Goal: Task Accomplishment & Management: Complete application form

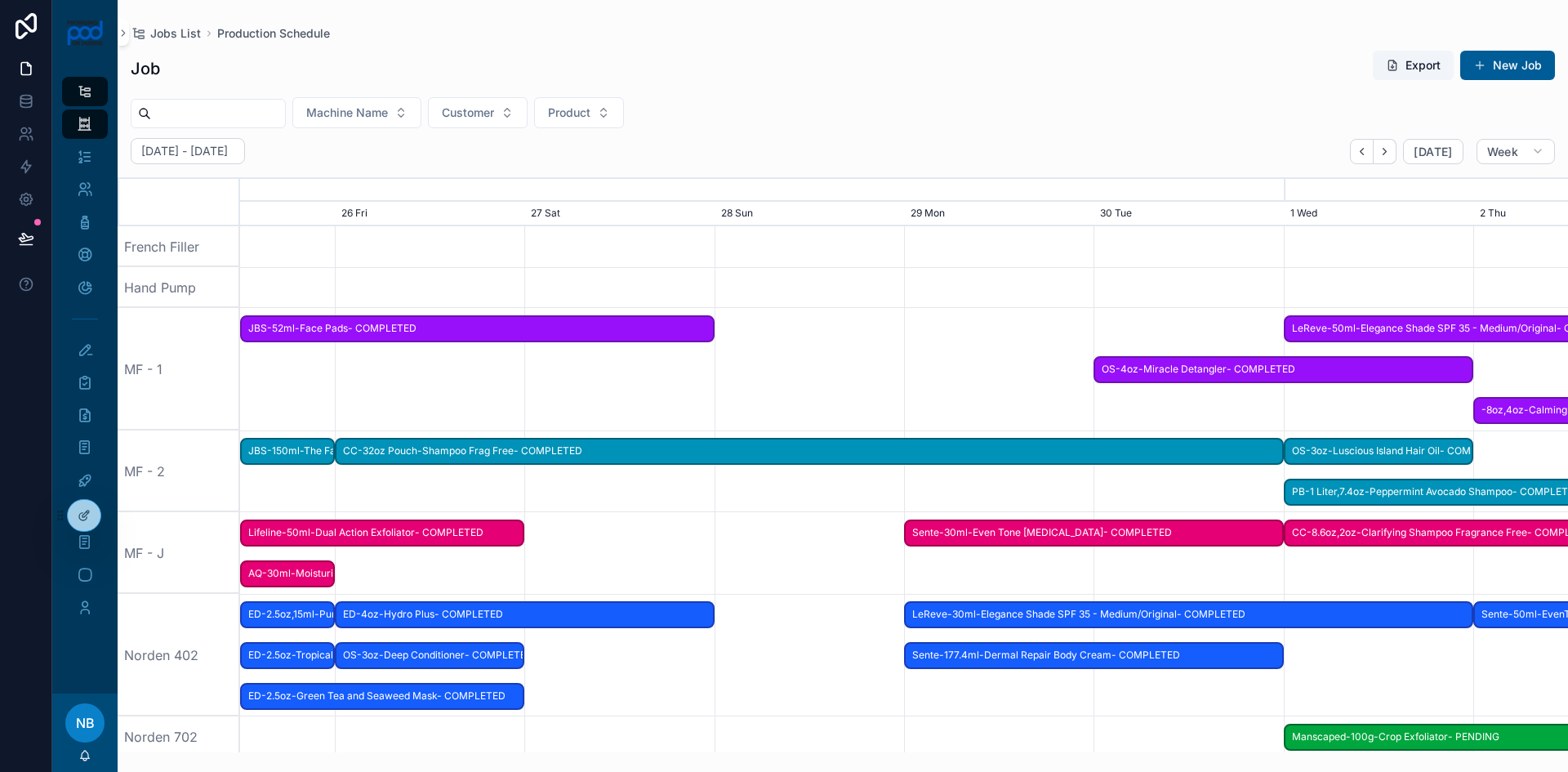
scroll to position [0, 1992]
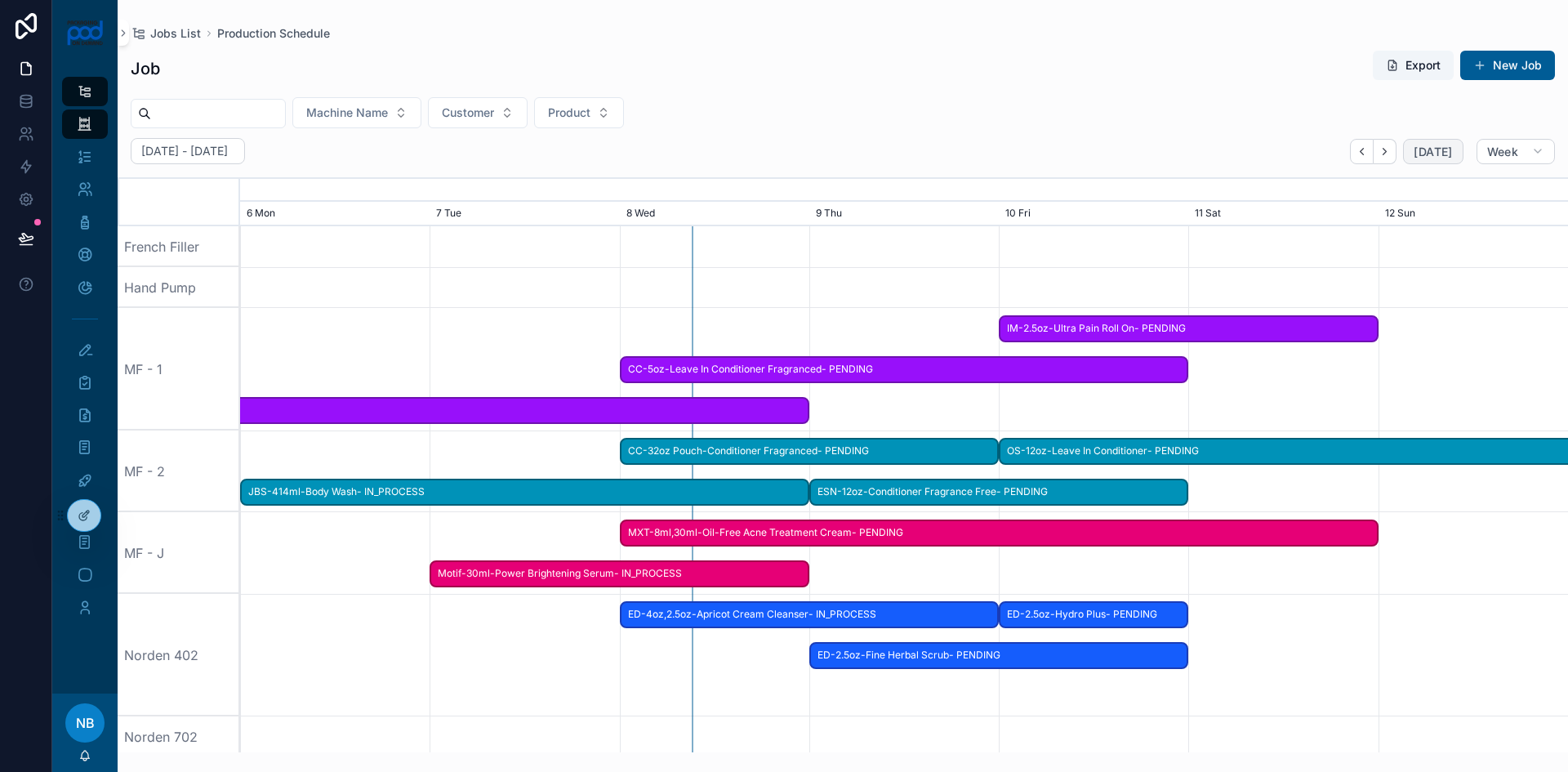
click at [853, 608] on span "ED-4oz,2.5oz-Apricot Cream Cleanser- IN_PROCESS" at bounding box center [810, 614] width 377 height 27
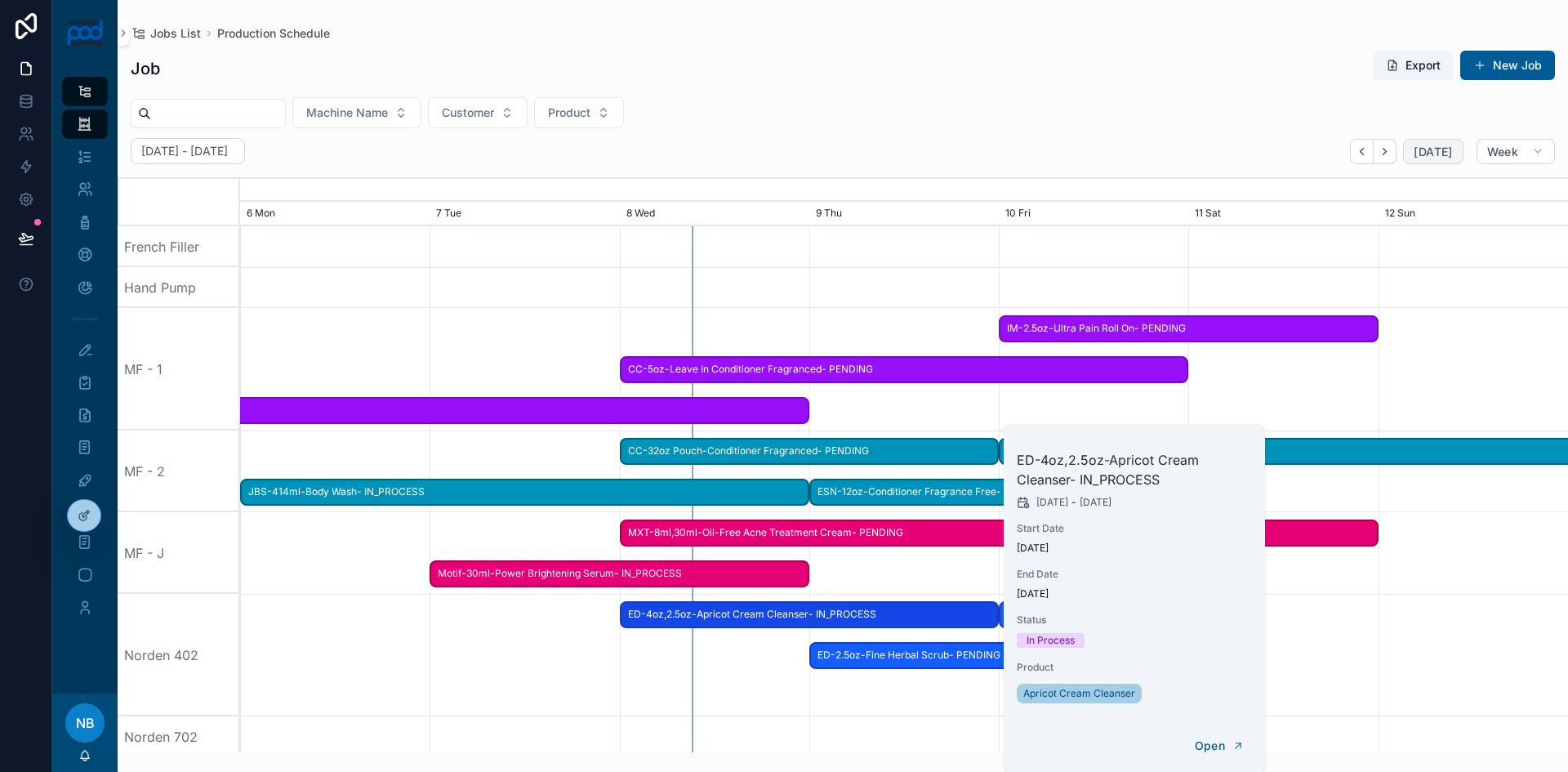
click at [915, 663] on span "ED-2.5oz-Fine Herbal Scrub- PENDING" at bounding box center [1000, 655] width 377 height 27
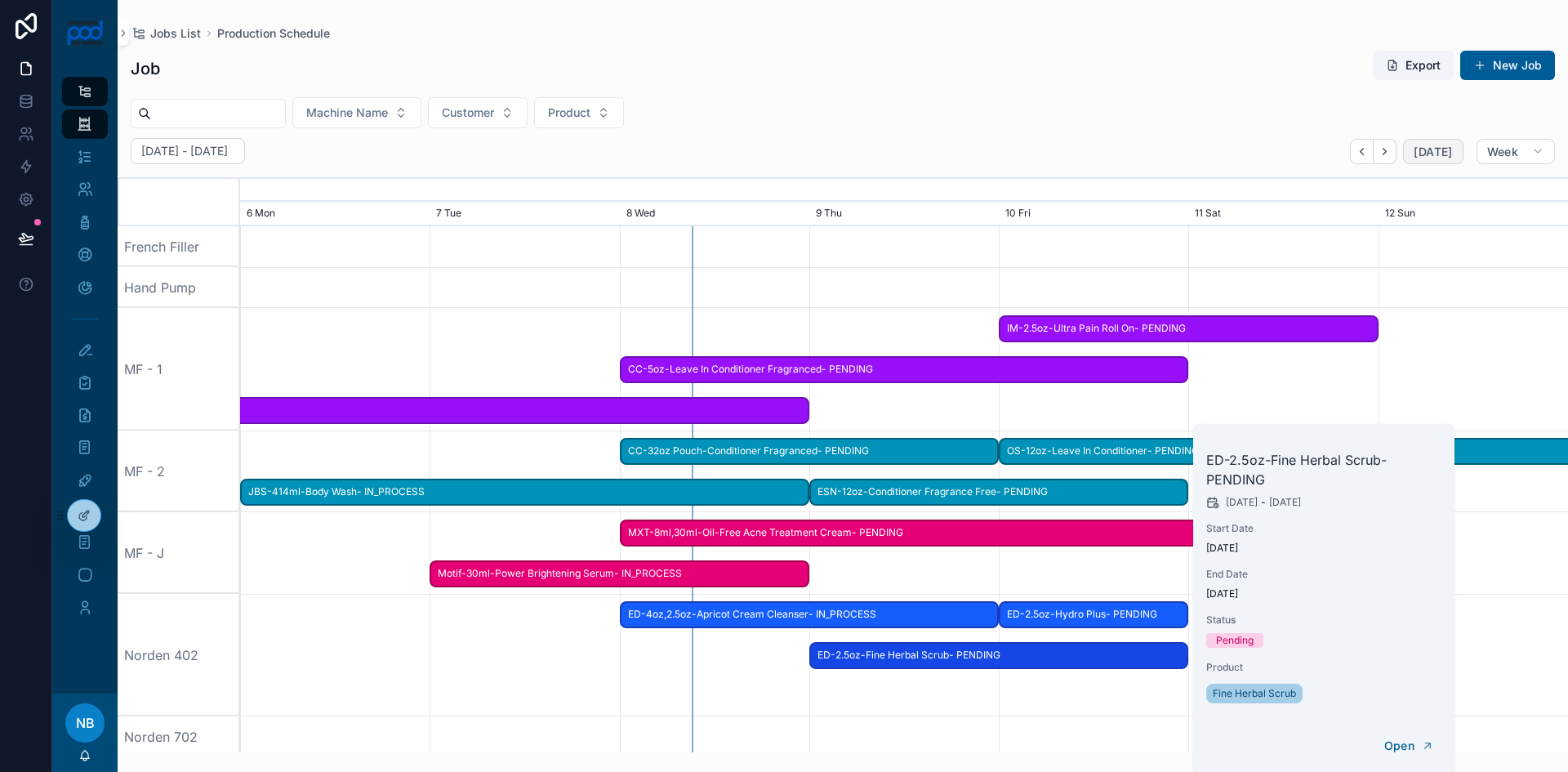
scroll to position [0, 1997]
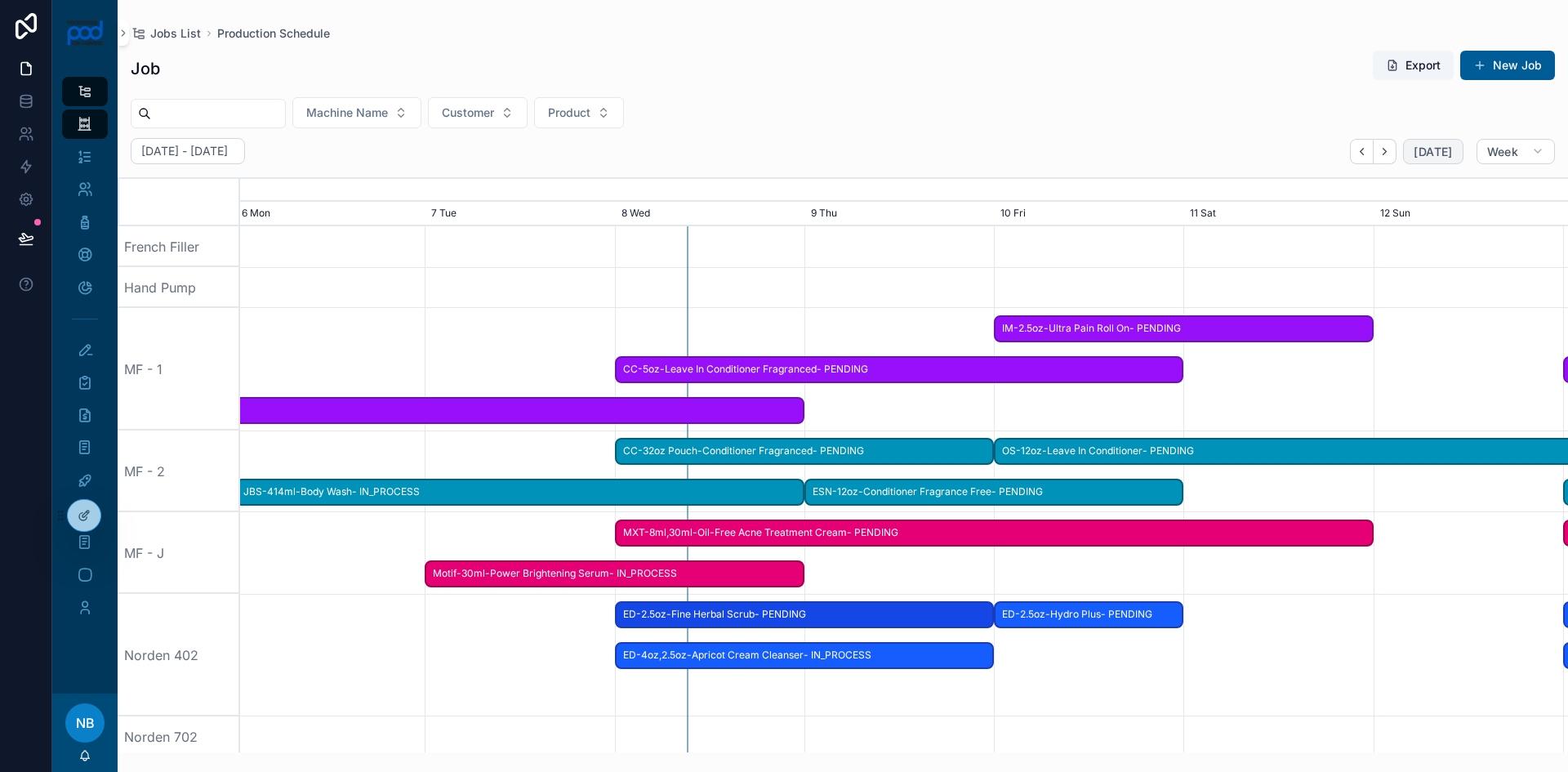
drag, startPoint x: 920, startPoint y: 659, endPoint x: 726, endPoint y: 662, distance: 194.0
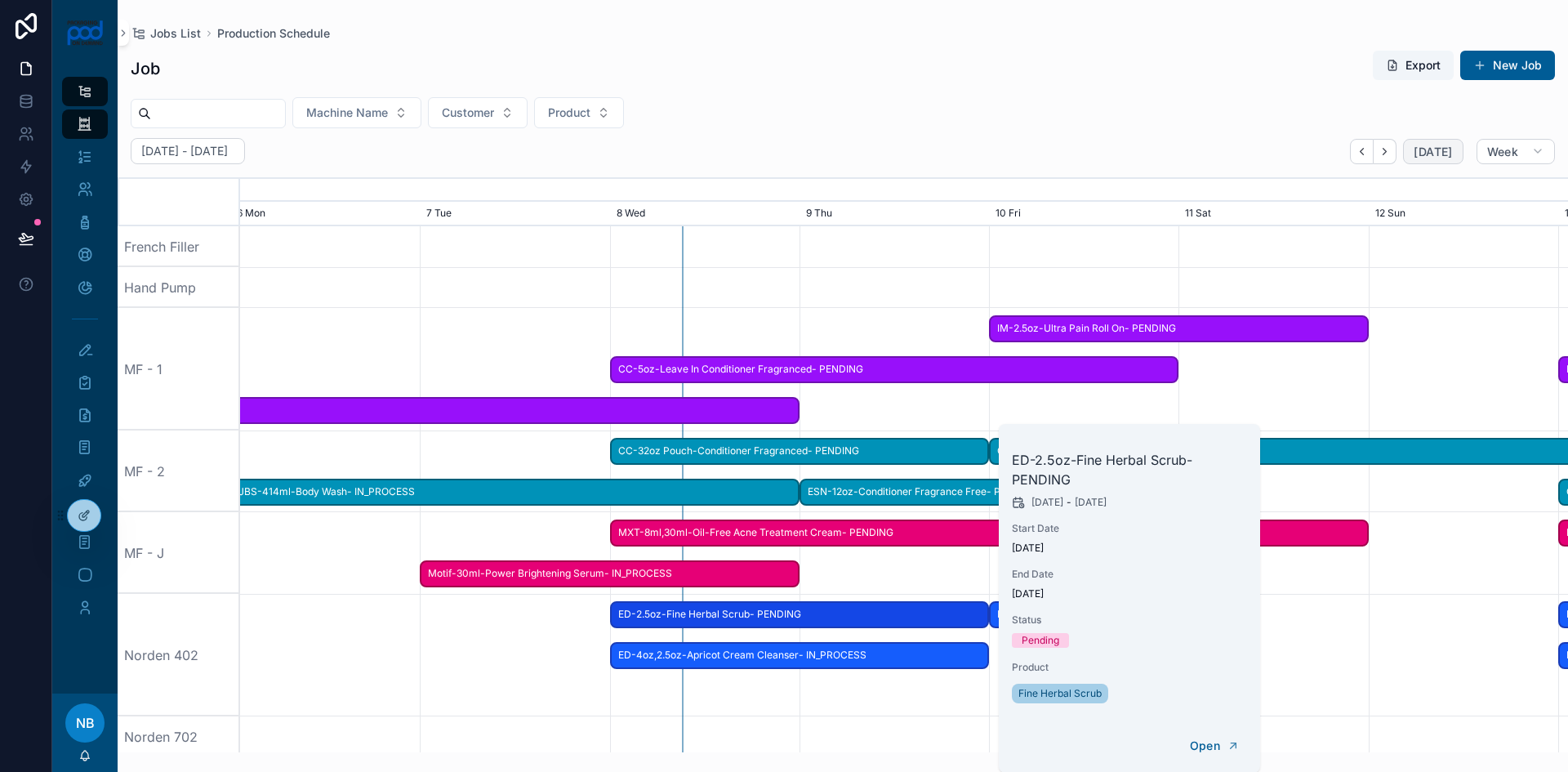
scroll to position [0, 1992]
click at [739, 658] on span "ED-4oz,2.5oz-Apricot Cream Cleanser- IN_PROCESS" at bounding box center [805, 655] width 377 height 27
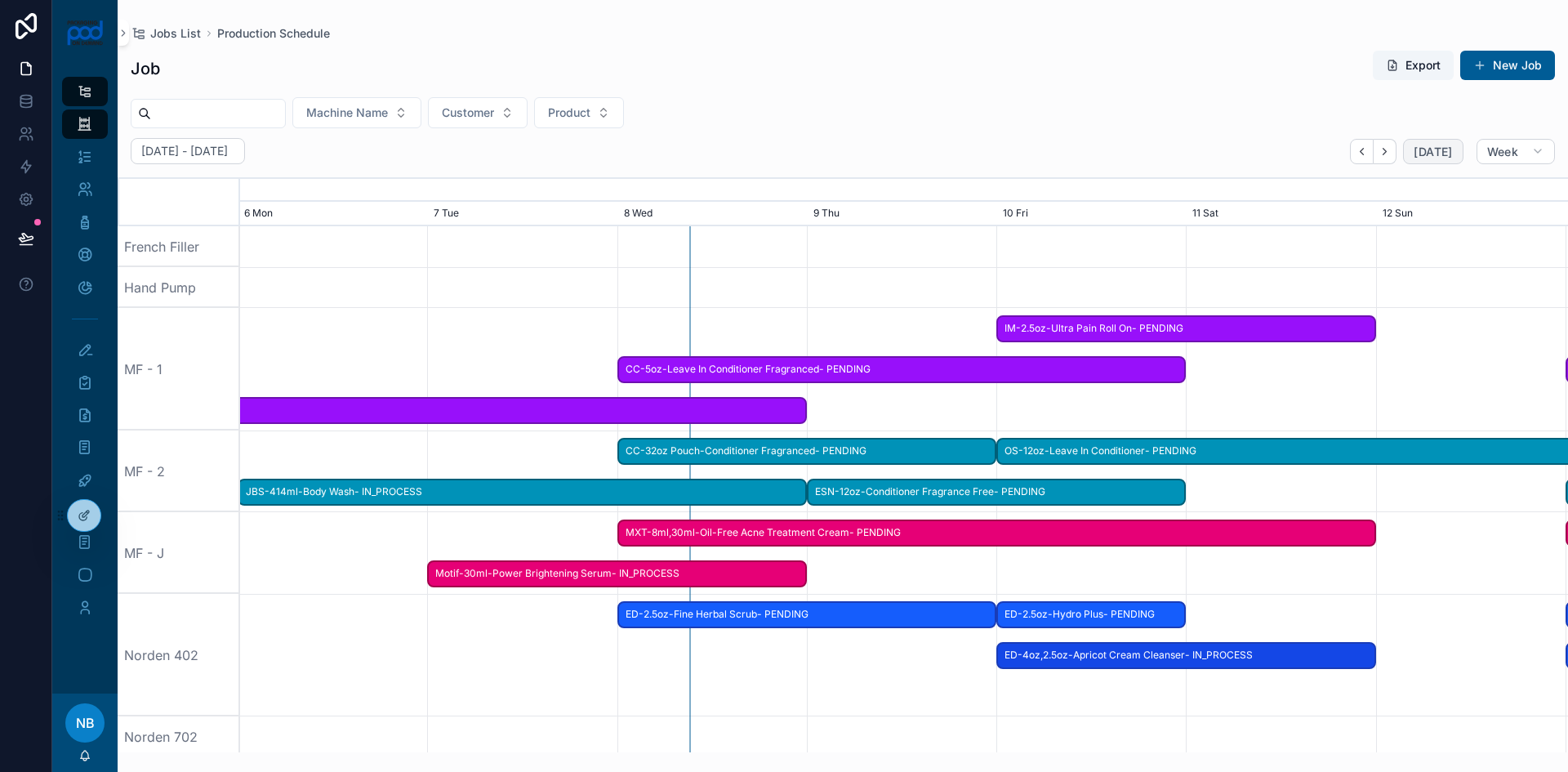
drag, startPoint x: 740, startPoint y: 655, endPoint x: 1124, endPoint y: 677, distance: 384.6
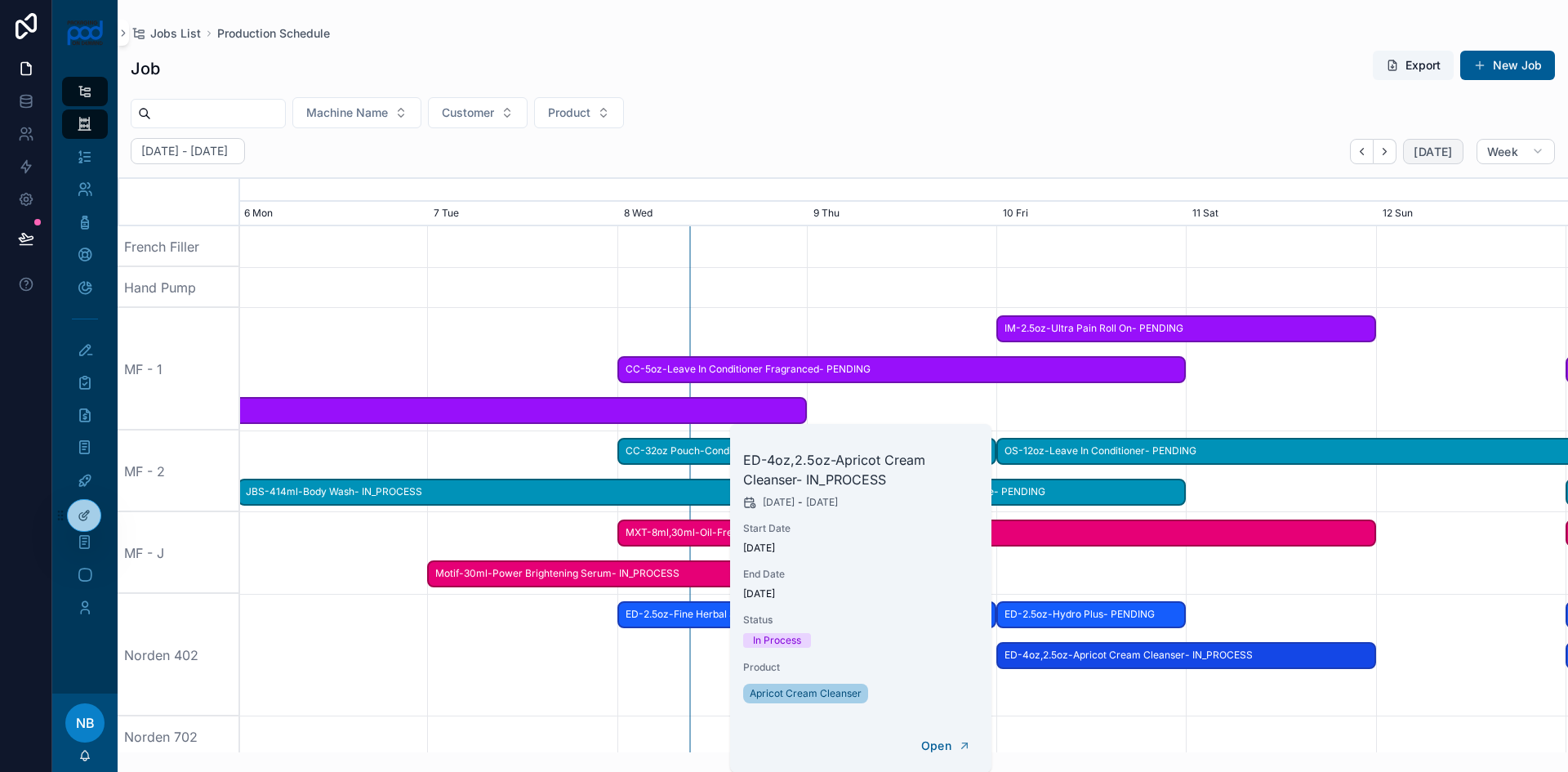
click at [1093, 626] on span "ED-2.5oz-Hydro Plus- PENDING" at bounding box center [1091, 614] width 187 height 27
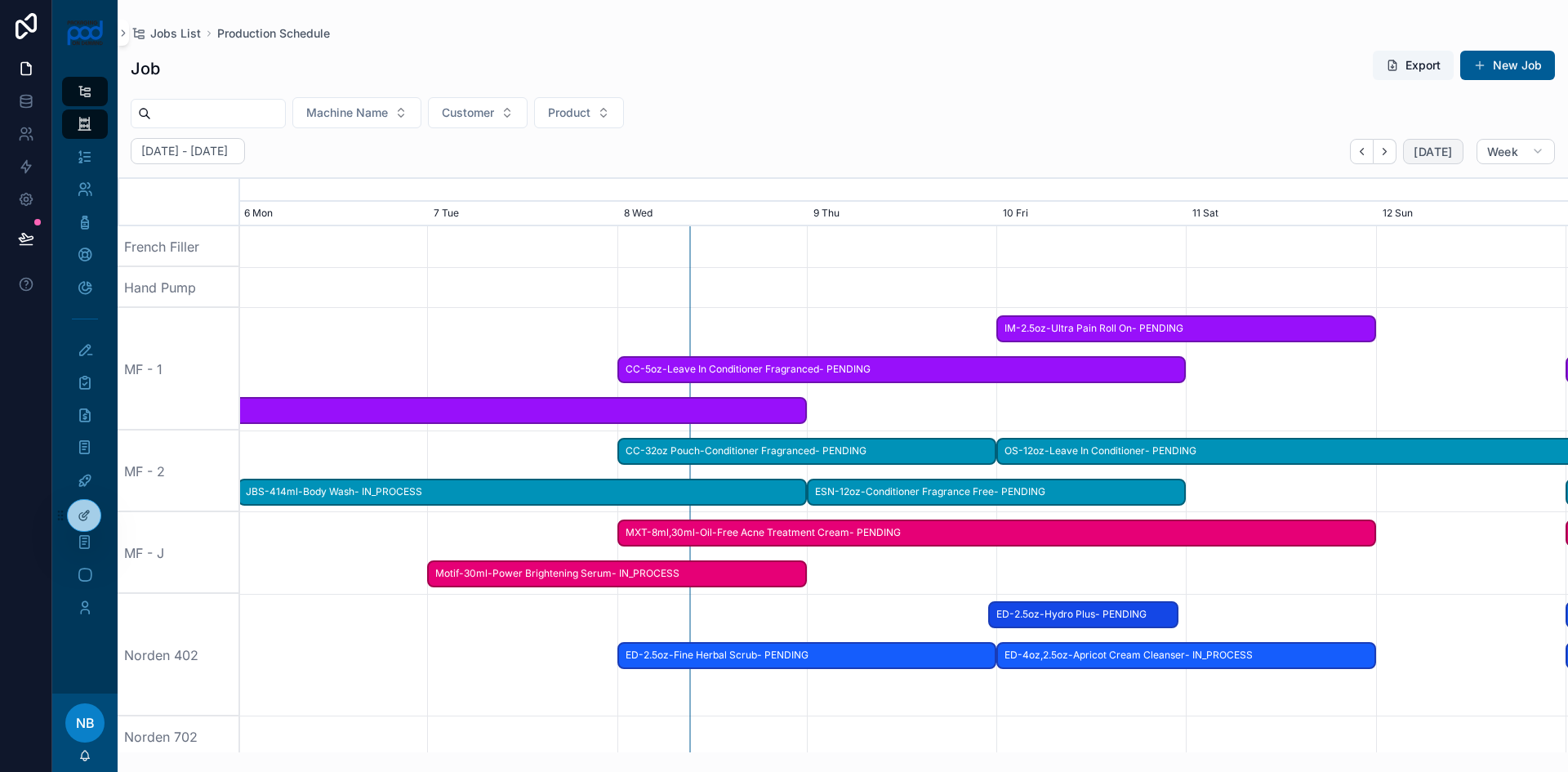
scroll to position [0, 1999]
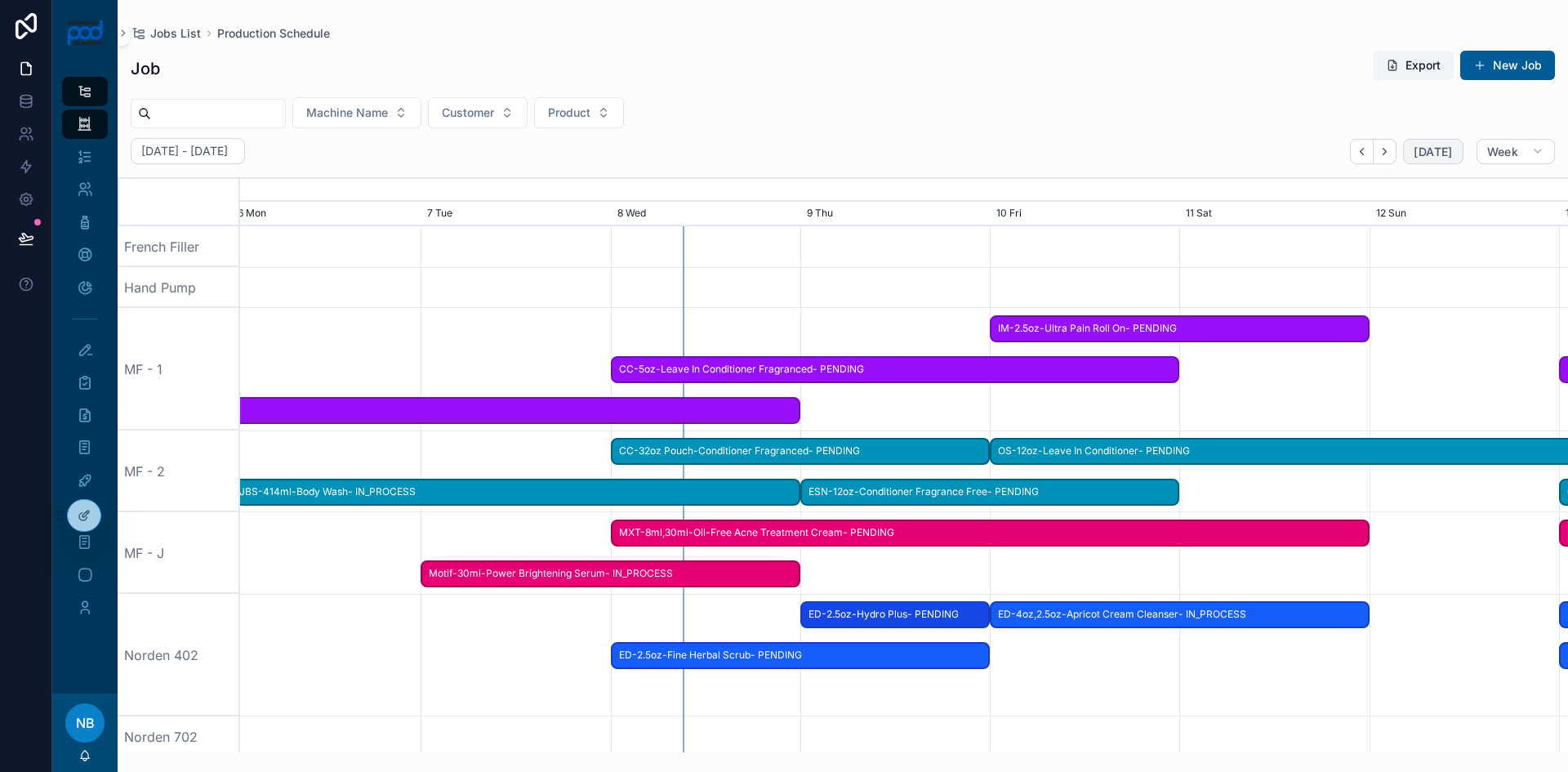
drag, startPoint x: 1089, startPoint y: 620, endPoint x: 896, endPoint y: 684, distance: 203.3
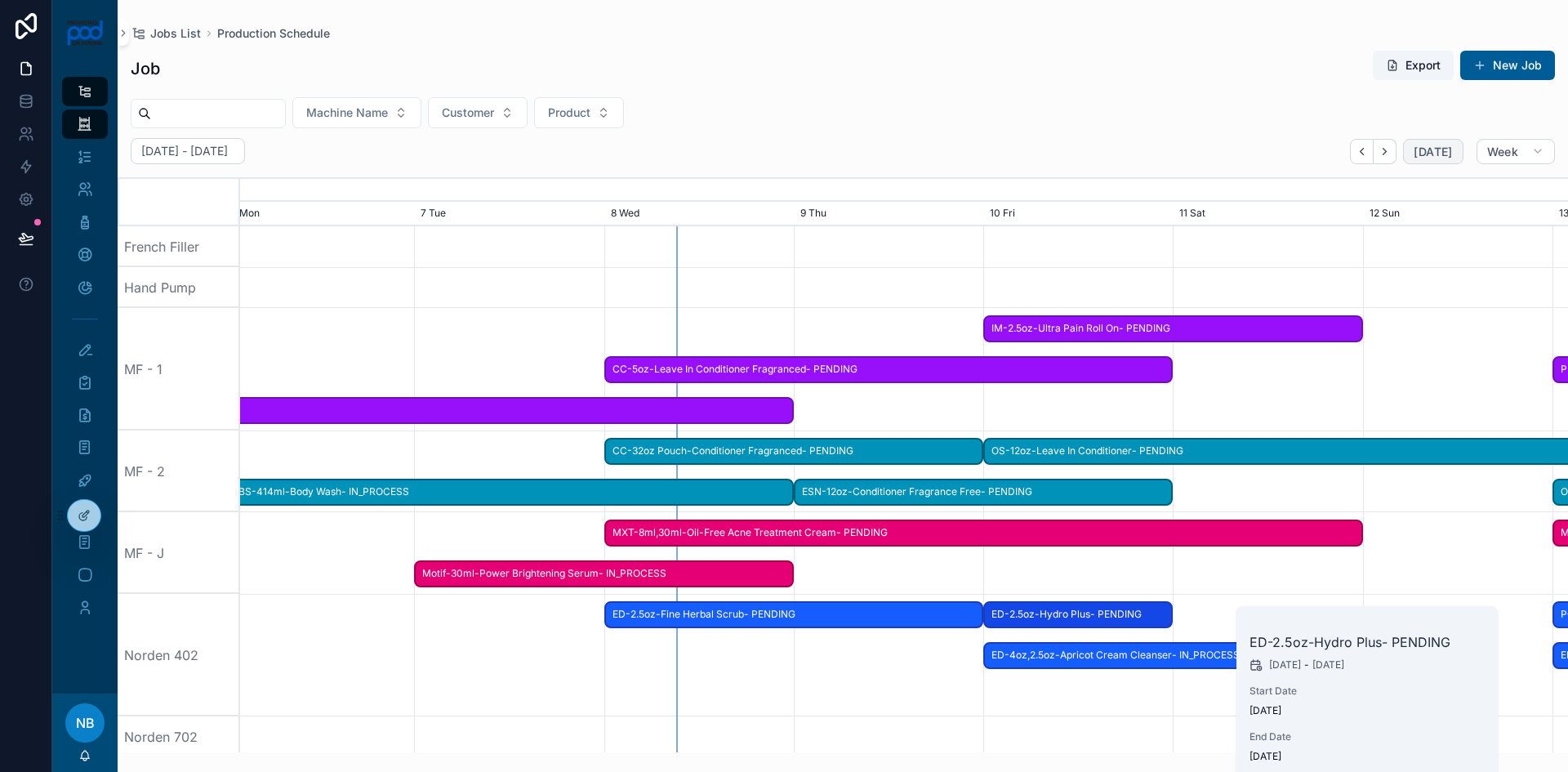
scroll to position [0, 1992]
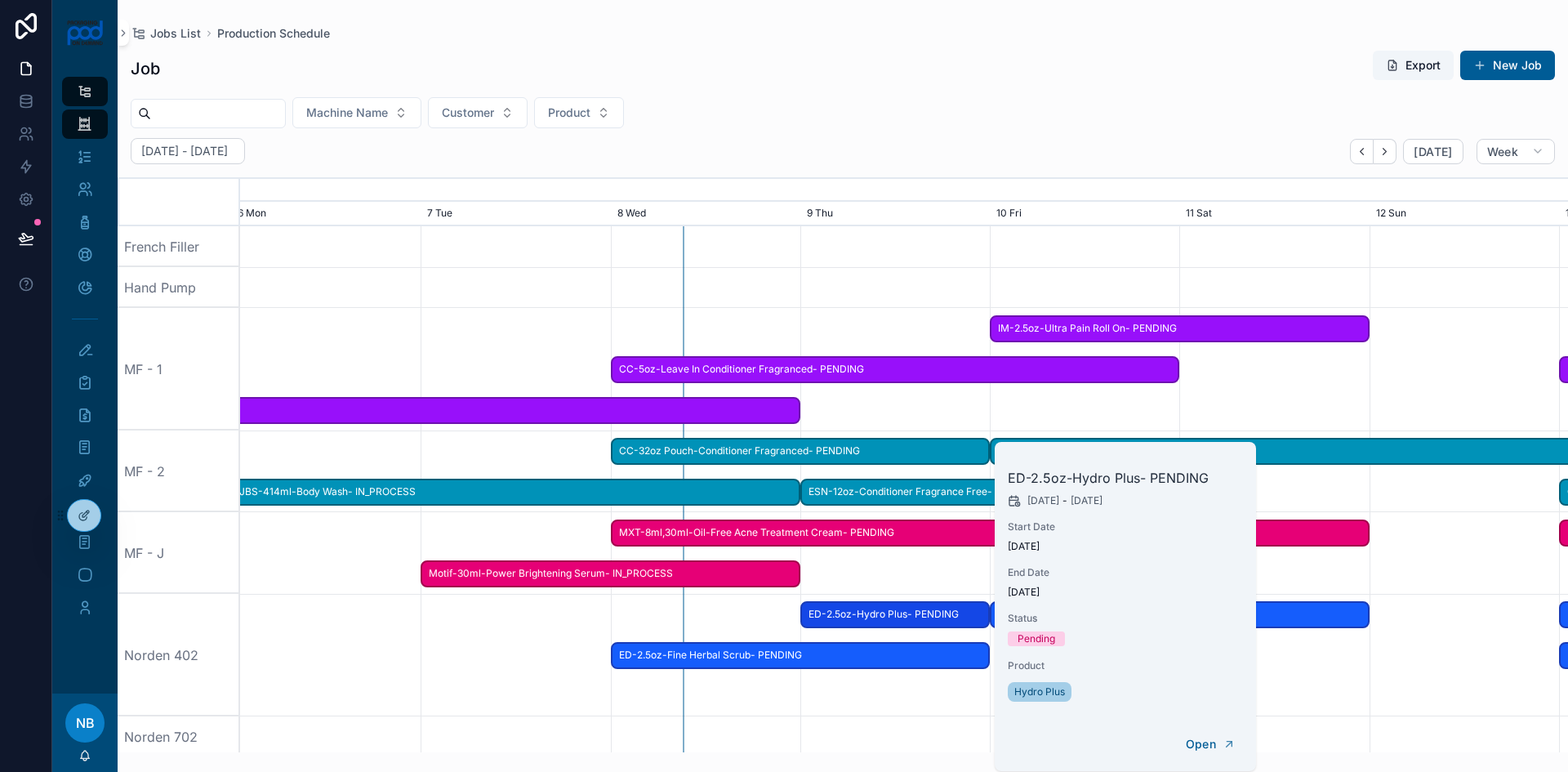
click at [942, 697] on div "scrollable content" at bounding box center [905, 655] width 5313 height 122
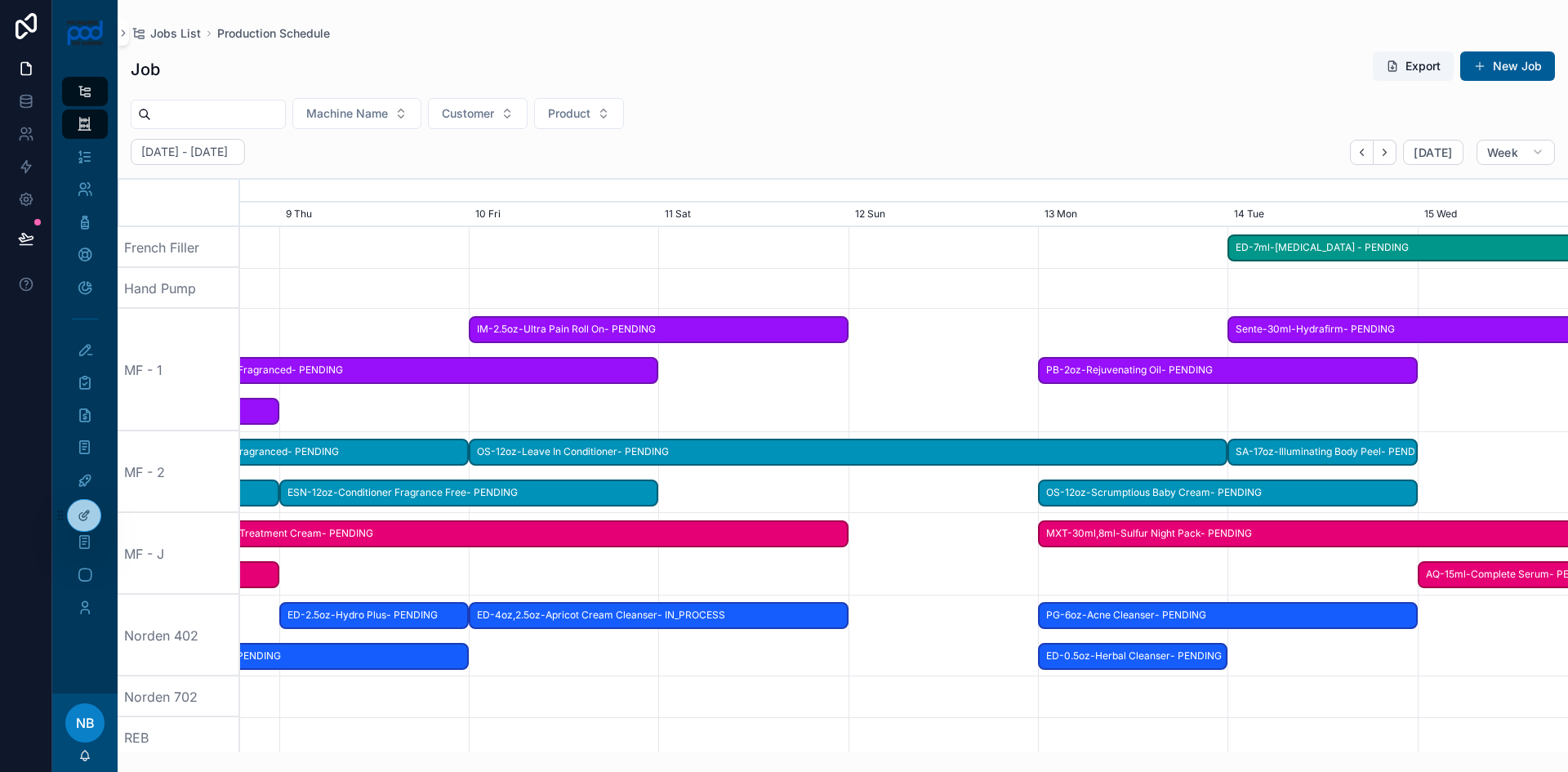
scroll to position [0, 0]
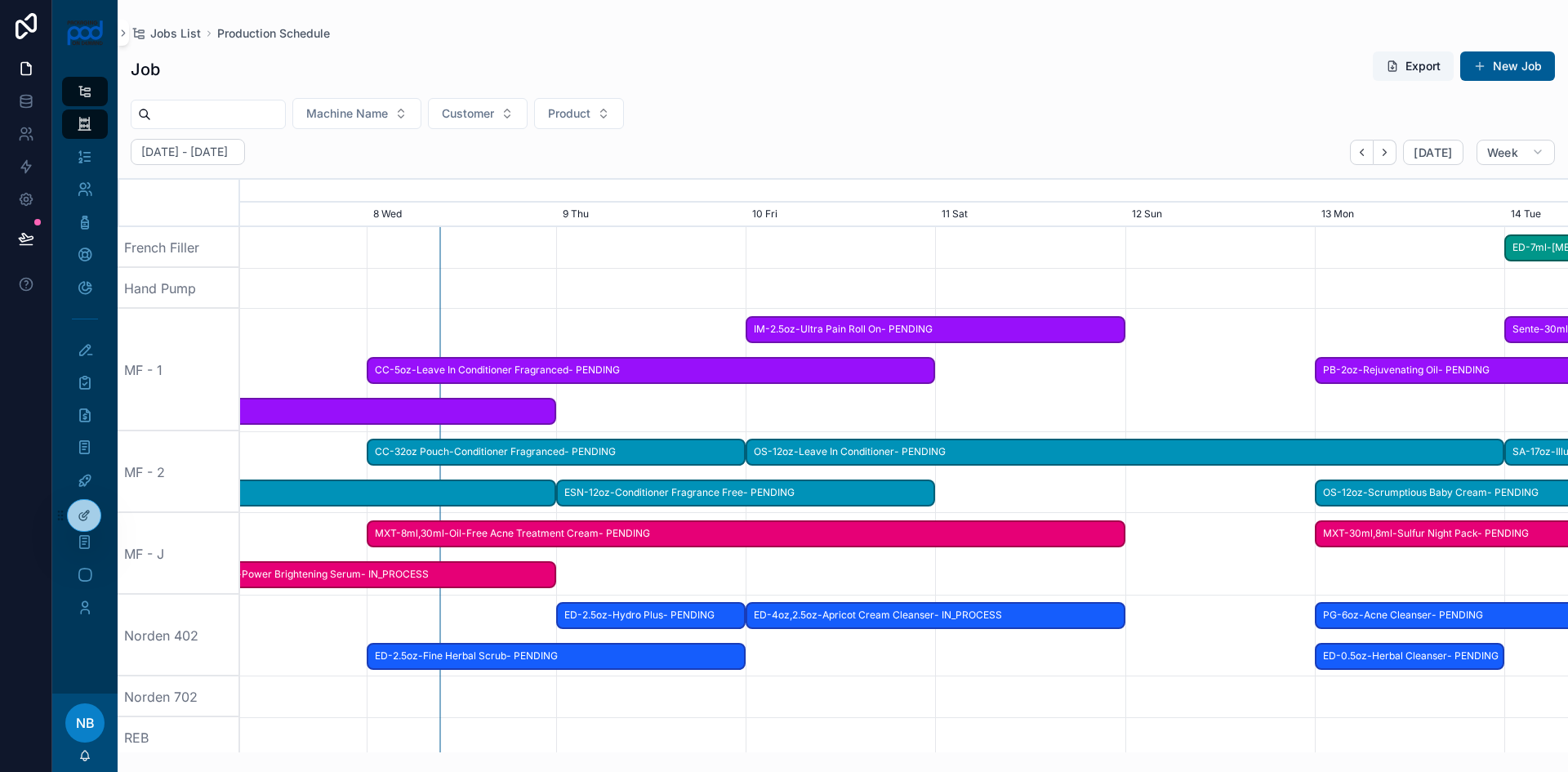
drag, startPoint x: 1243, startPoint y: 680, endPoint x: 1011, endPoint y: 662, distance: 232.7
click at [1011, 662] on div "scrollable content" at bounding box center [1181, 636] width 5313 height 82
click at [1507, 66] on button "New Job" at bounding box center [1508, 66] width 95 height 30
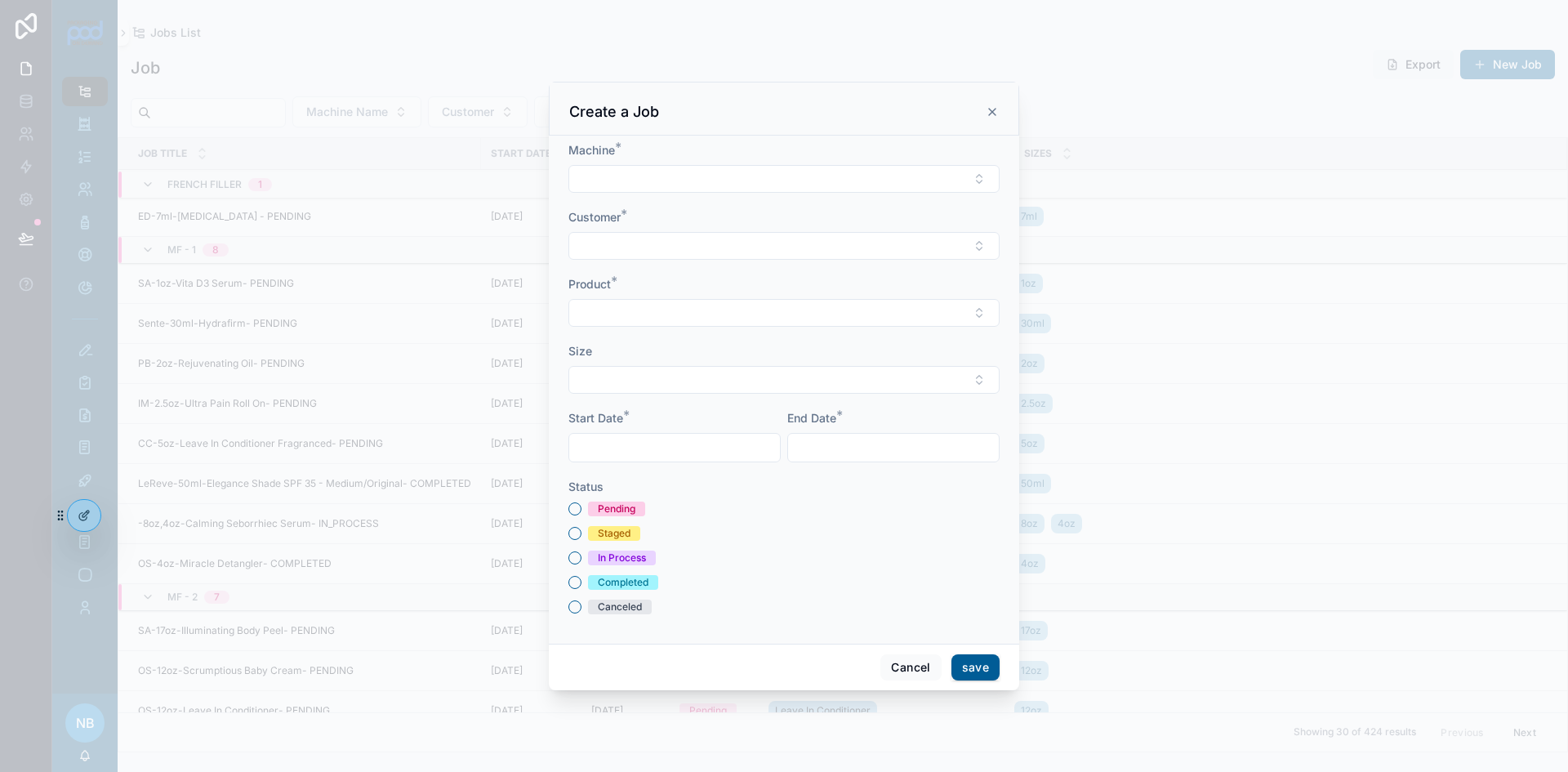
click at [734, 174] on button "Select Button" at bounding box center [784, 179] width 431 height 28
click at [696, 409] on div "Norden 402" at bounding box center [784, 400] width 227 height 26
click at [652, 250] on button "Select Button" at bounding box center [784, 247] width 431 height 28
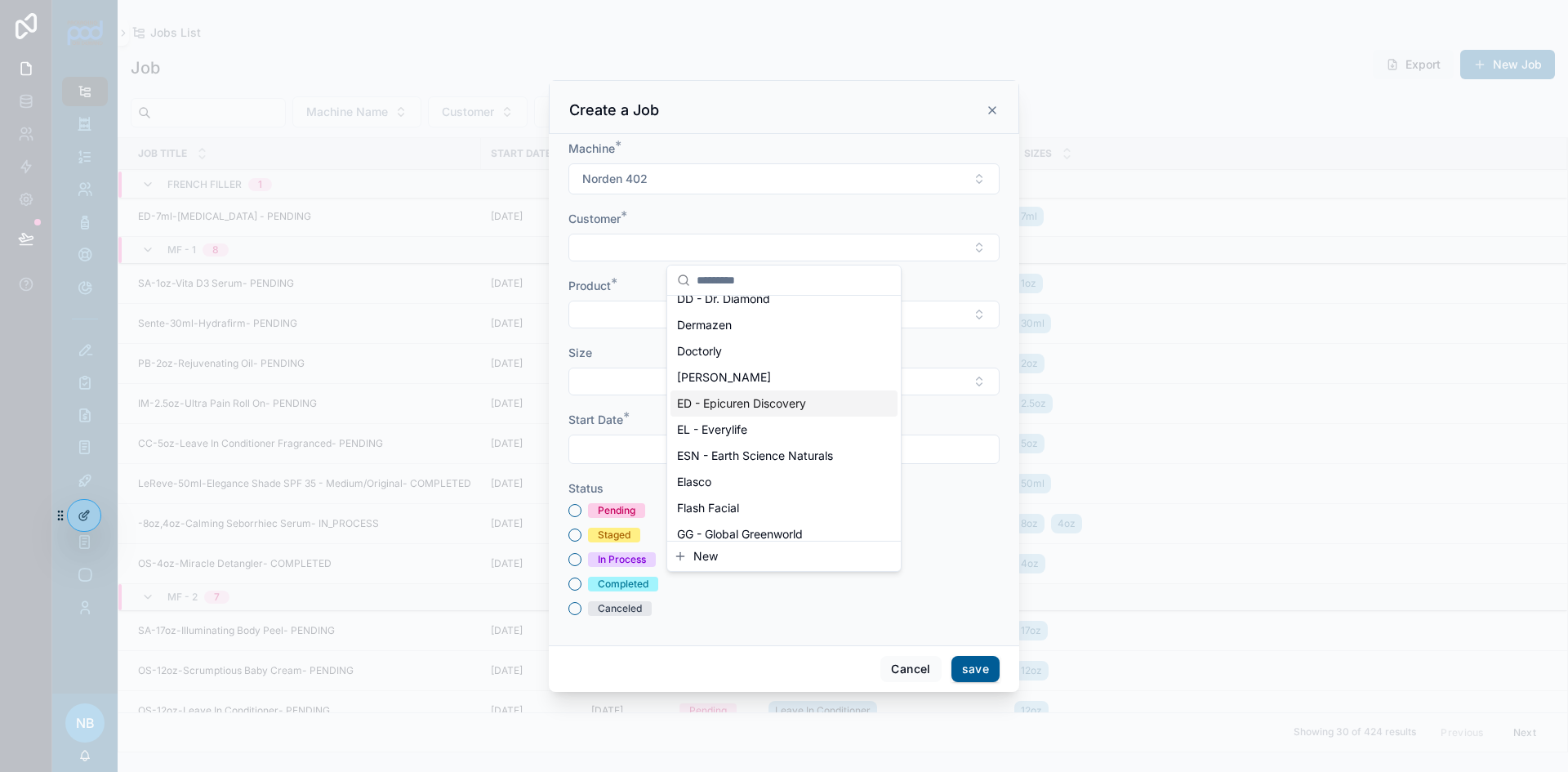
click at [728, 403] on span "ED - Epicuren Discovery" at bounding box center [742, 404] width 129 height 17
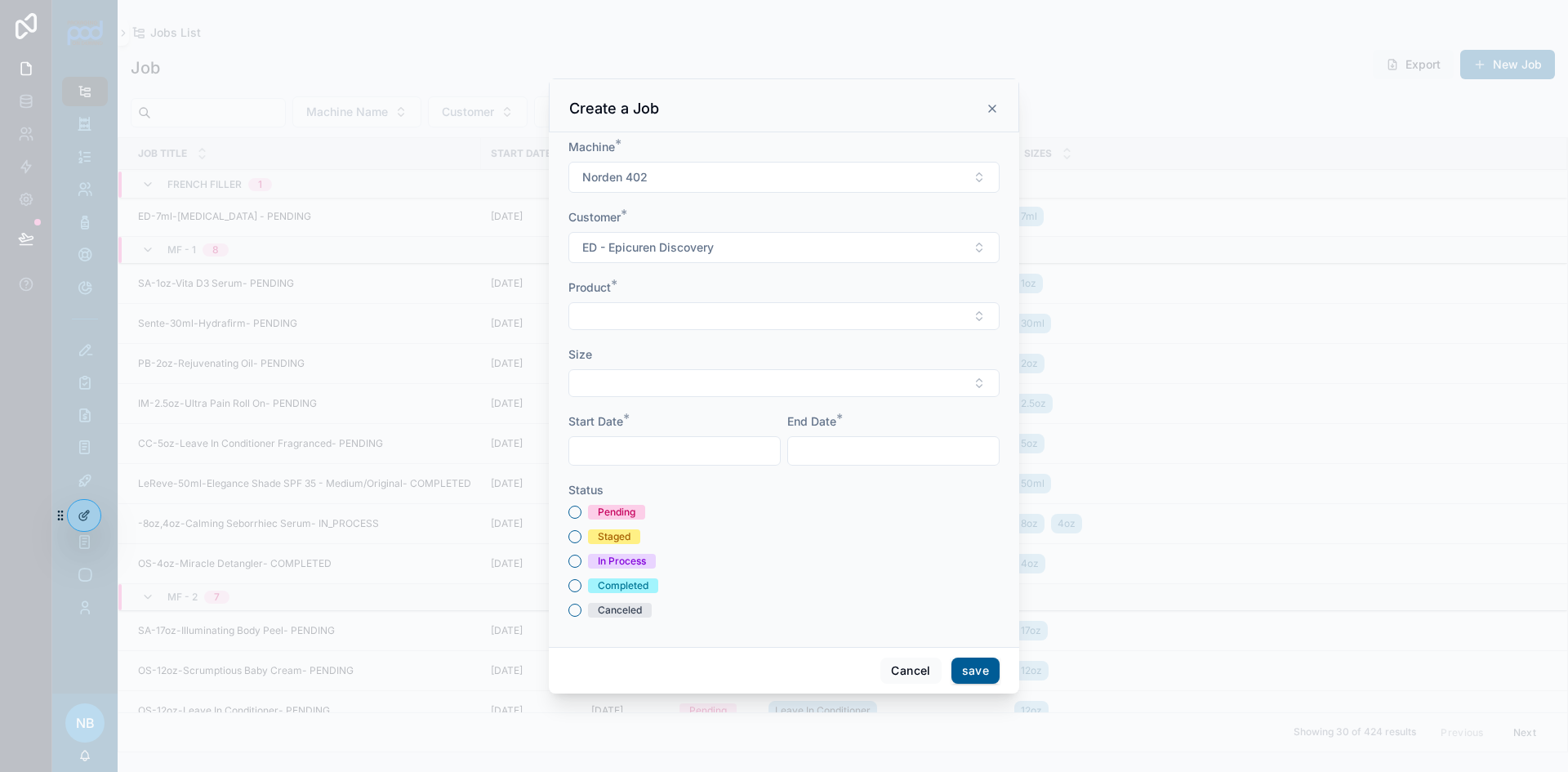
click at [628, 310] on button "Select Button" at bounding box center [784, 316] width 431 height 28
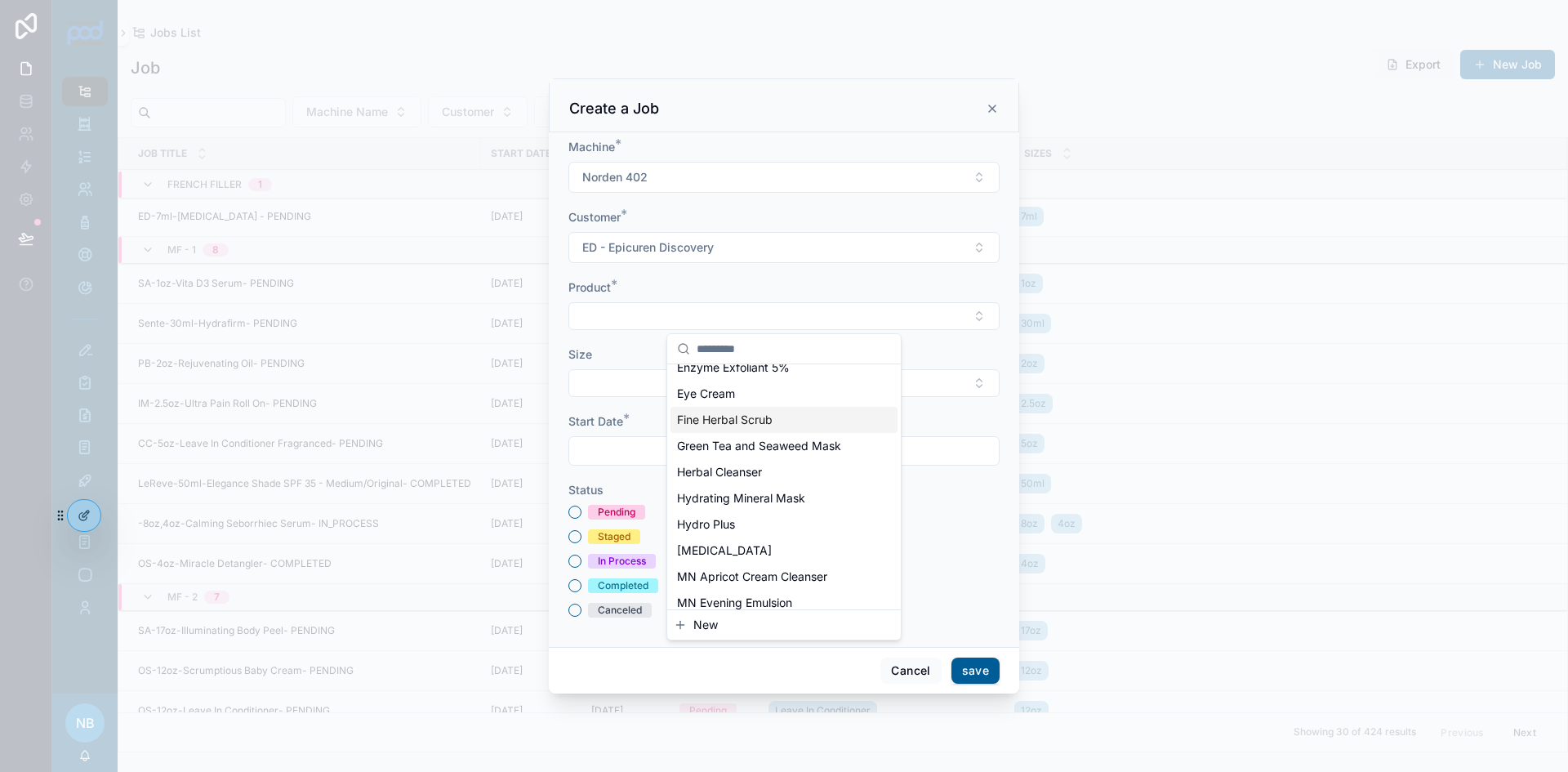
click at [746, 428] on span "Fine Herbal Scrub" at bounding box center [725, 420] width 95 height 17
click at [610, 384] on button "Select Button" at bounding box center [784, 385] width 431 height 28
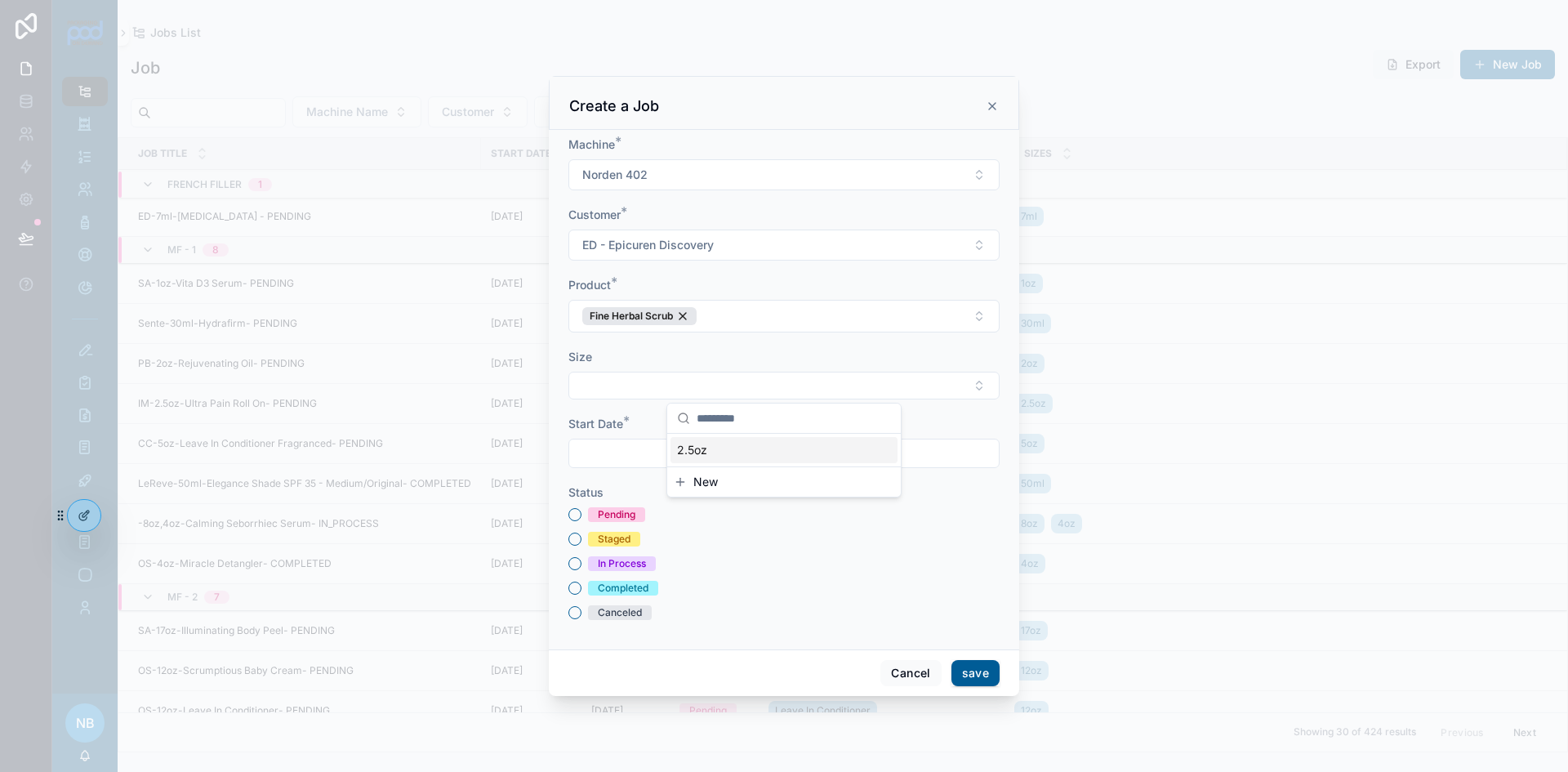
click at [710, 448] on div "2.5oz" at bounding box center [784, 449] width 227 height 26
click at [589, 454] on input "scrollable content" at bounding box center [674, 455] width 211 height 23
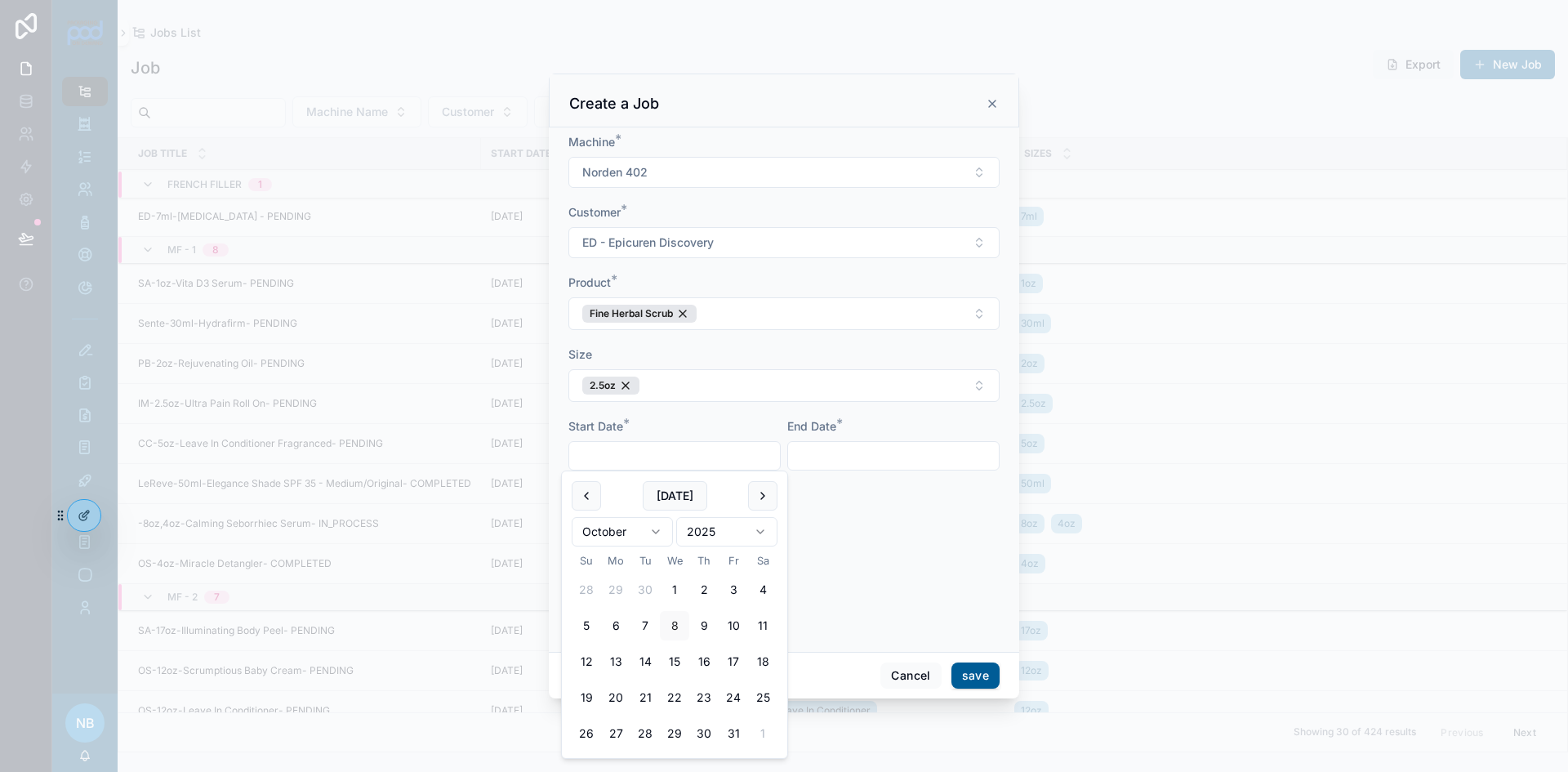
click at [704, 618] on button "9" at bounding box center [704, 626] width 30 height 30
type input "*********"
click at [823, 451] on input "scrollable content" at bounding box center [894, 455] width 211 height 23
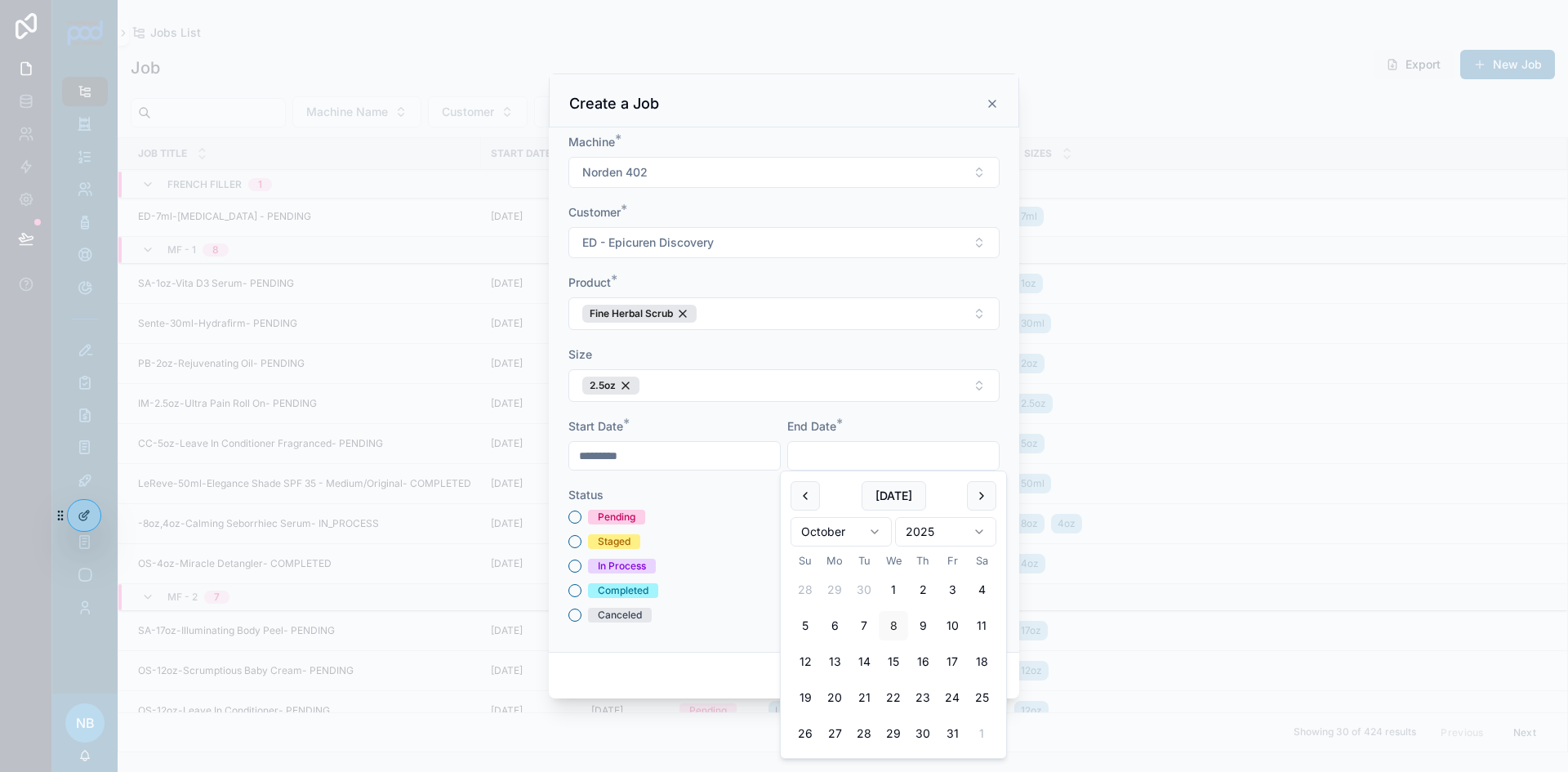
click at [929, 622] on button "9" at bounding box center [923, 626] width 30 height 30
type input "*********"
click at [575, 516] on button "Pending" at bounding box center [575, 517] width 13 height 13
click at [979, 670] on button "save" at bounding box center [976, 675] width 49 height 26
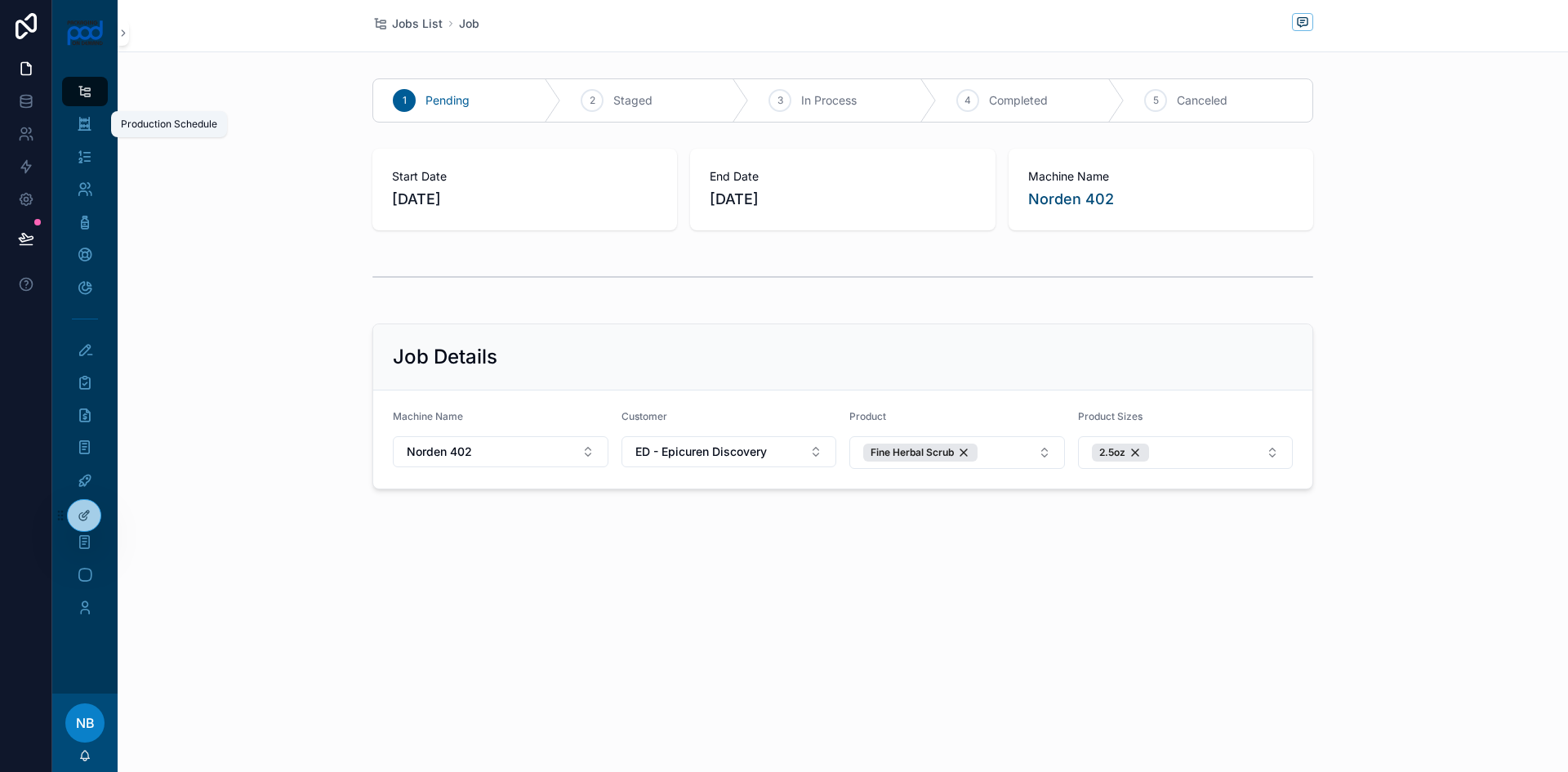
click at [86, 115] on div "Production Schedule" at bounding box center [85, 124] width 26 height 26
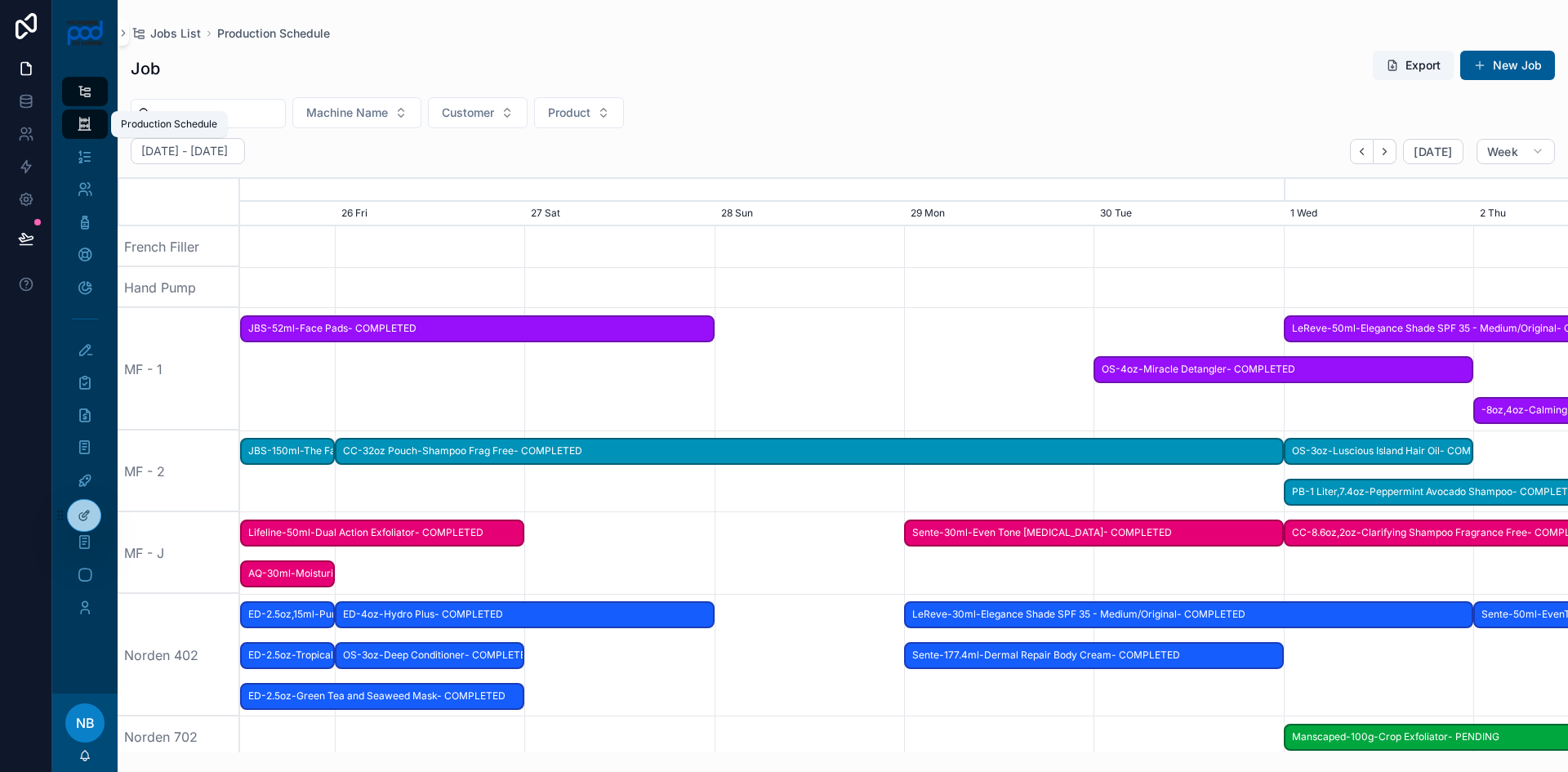
scroll to position [0, 1992]
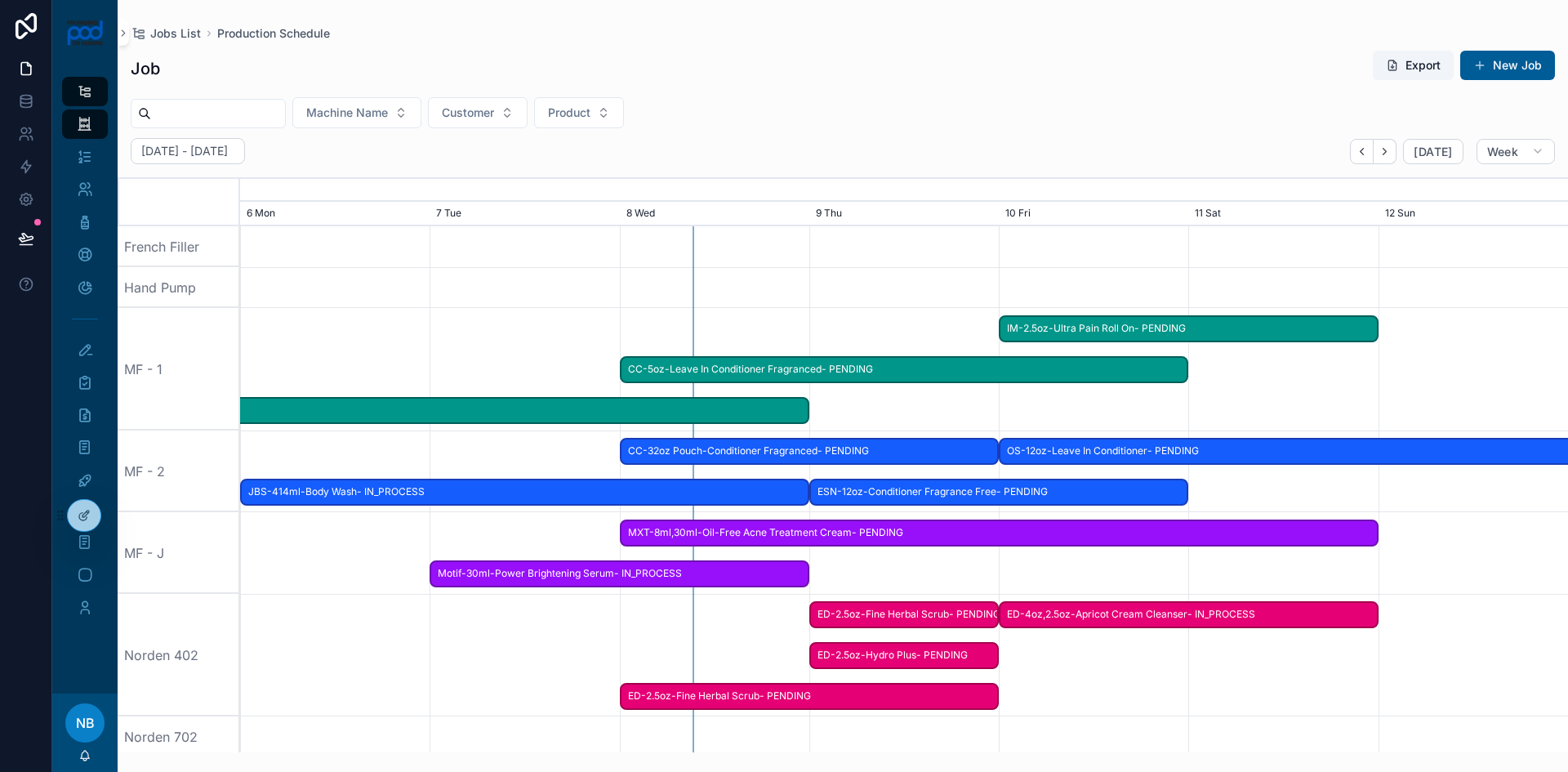
click at [962, 614] on span "ED-2.5oz-Fine Herbal Scrub- PENDING" at bounding box center [905, 614] width 187 height 27
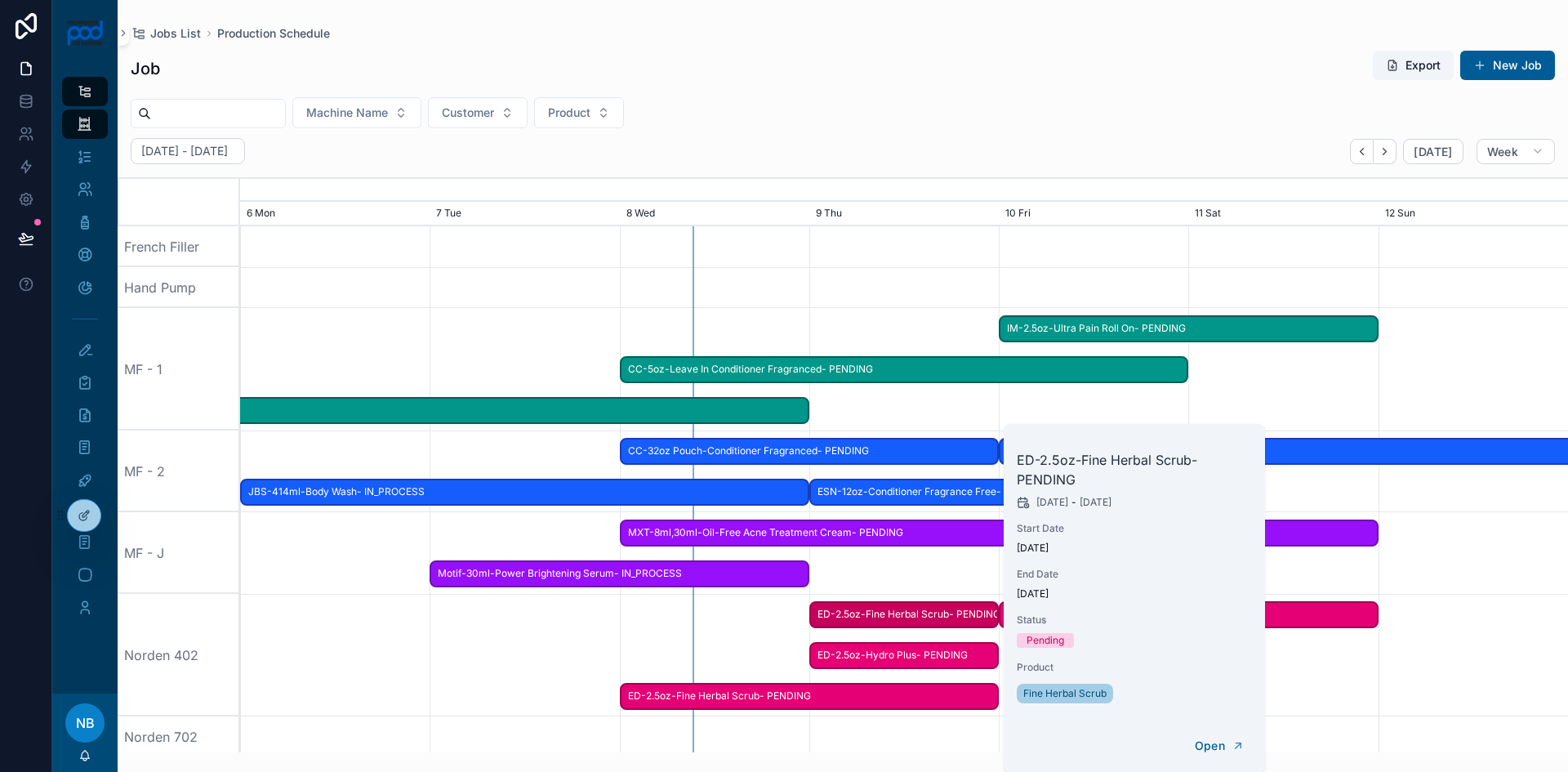
scroll to position [0, 1984]
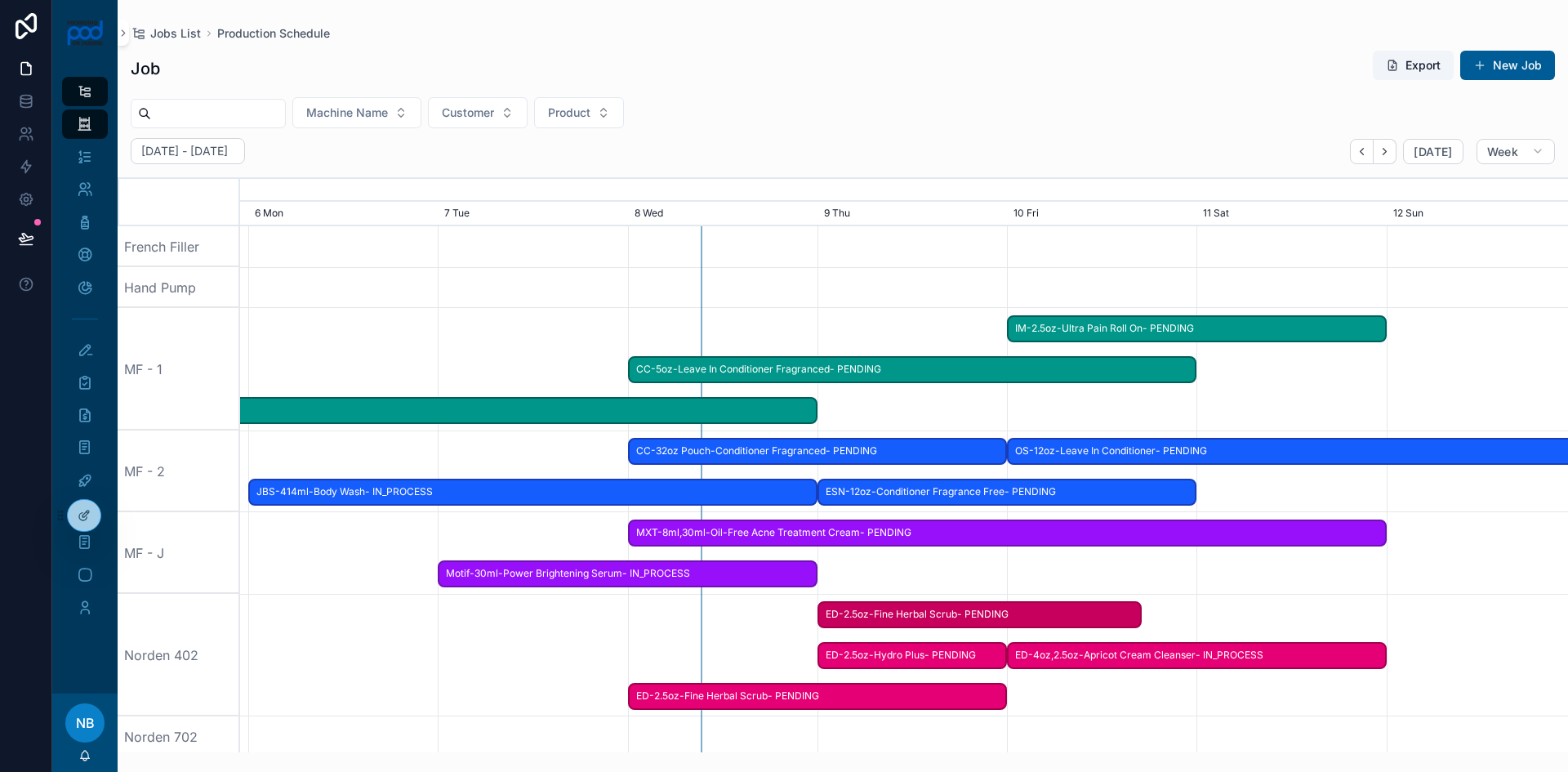
drag, startPoint x: 1038, startPoint y: 614, endPoint x: 1159, endPoint y: 627, distance: 121.7
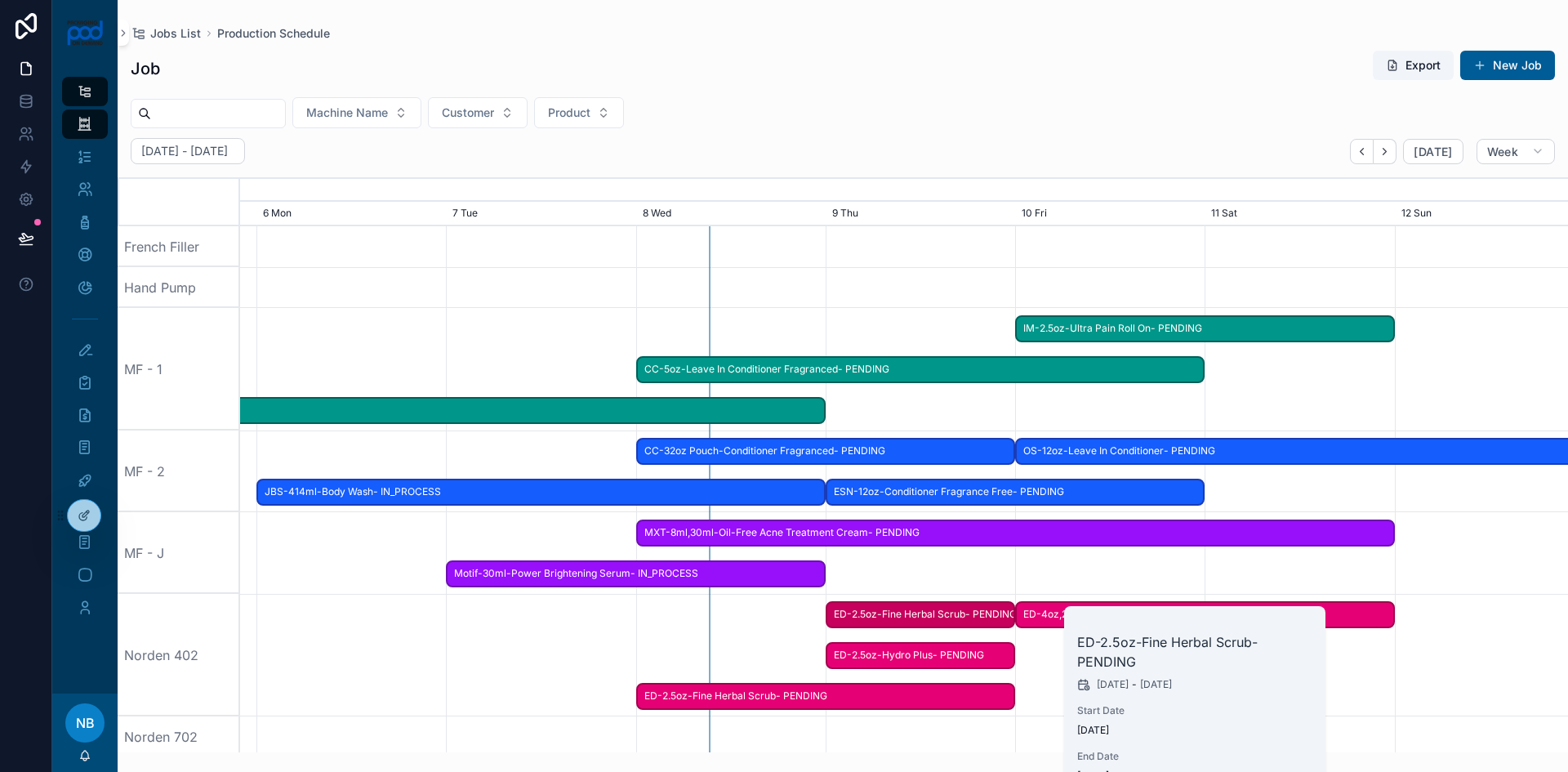
scroll to position [0, 1992]
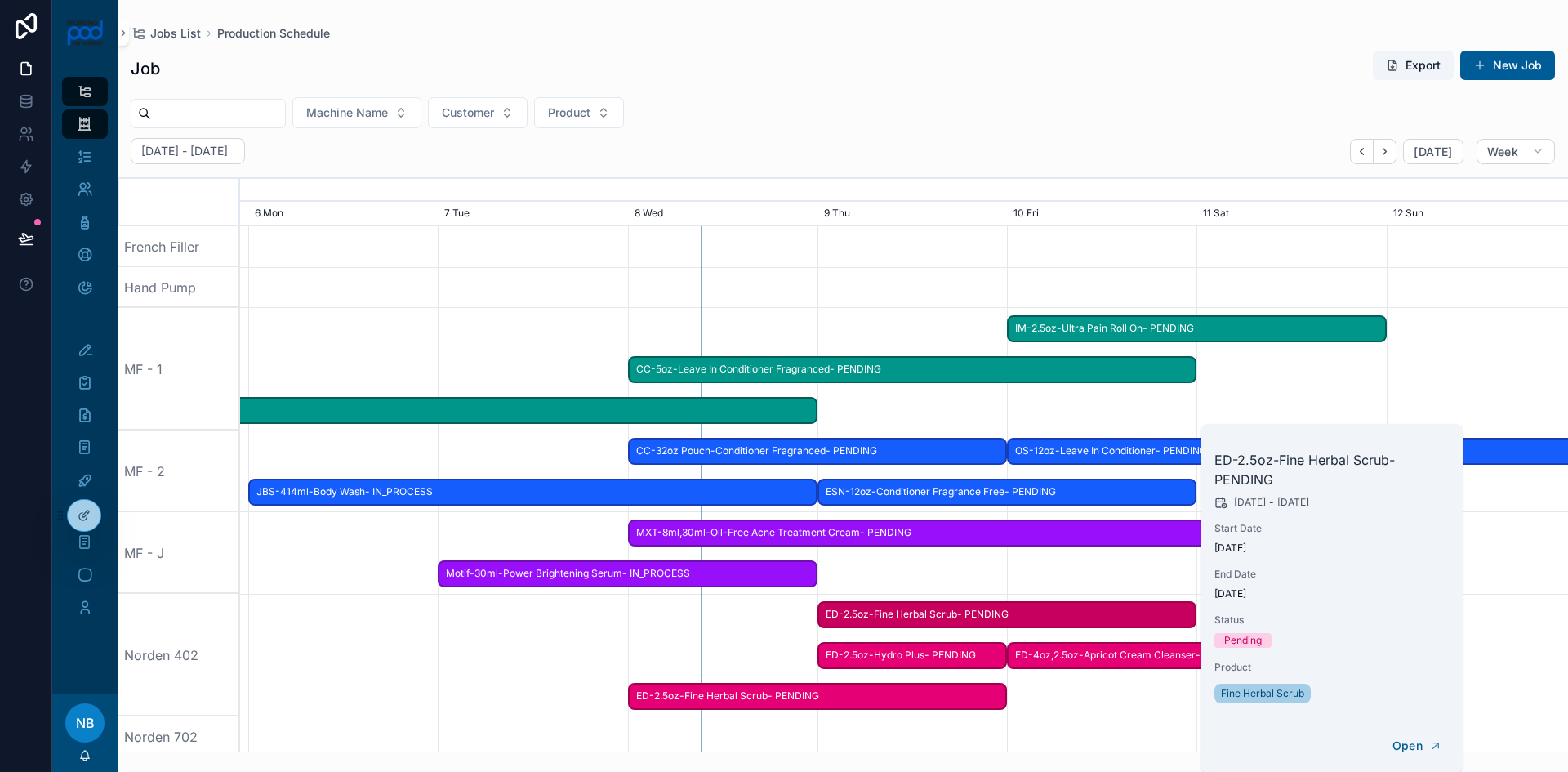
click at [1147, 701] on div "scrollable content" at bounding box center [905, 655] width 5313 height 122
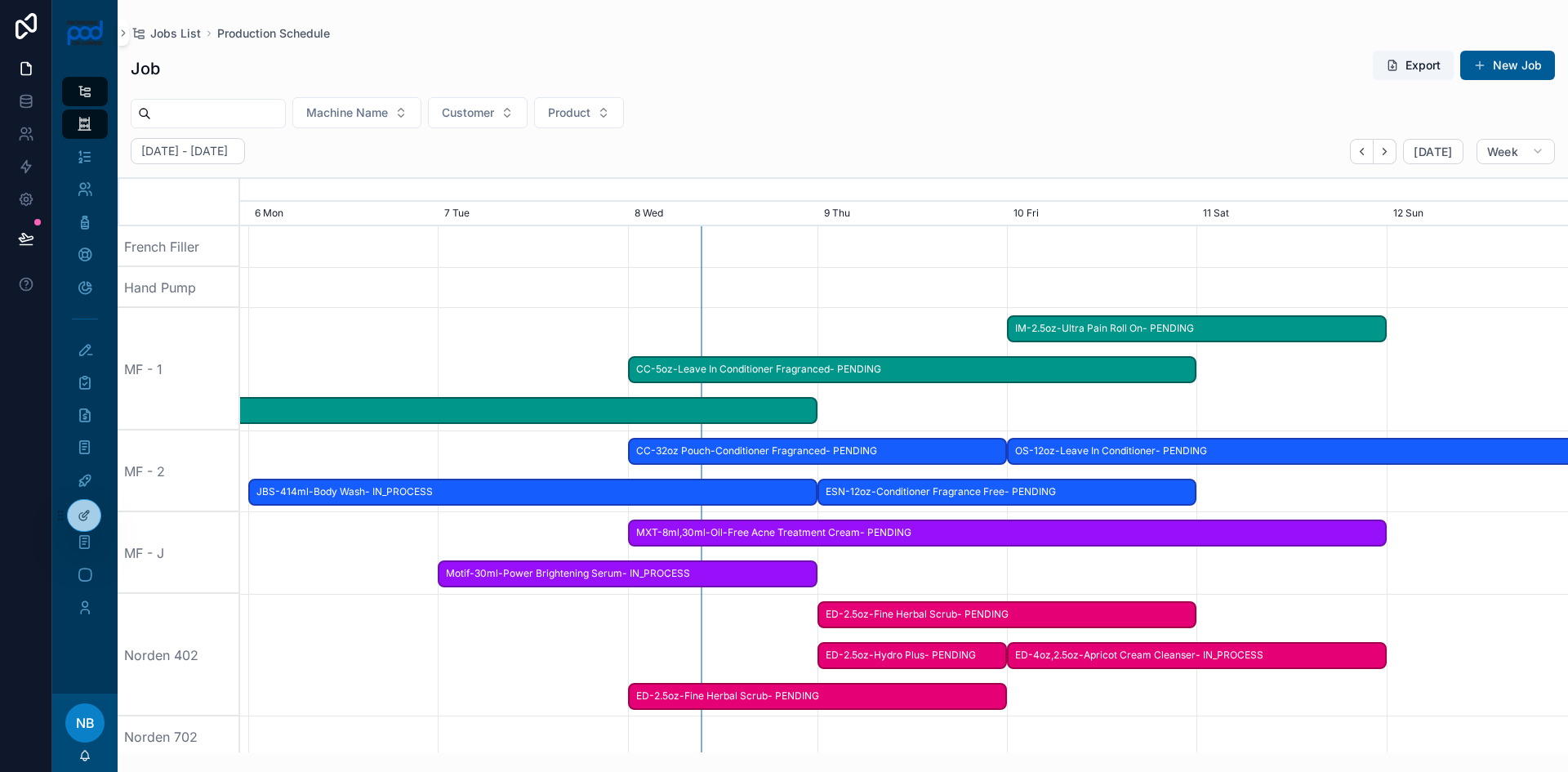
click at [932, 705] on span "ED-2.5oz-Fine Herbal Scrub- PENDING" at bounding box center [818, 696] width 377 height 27
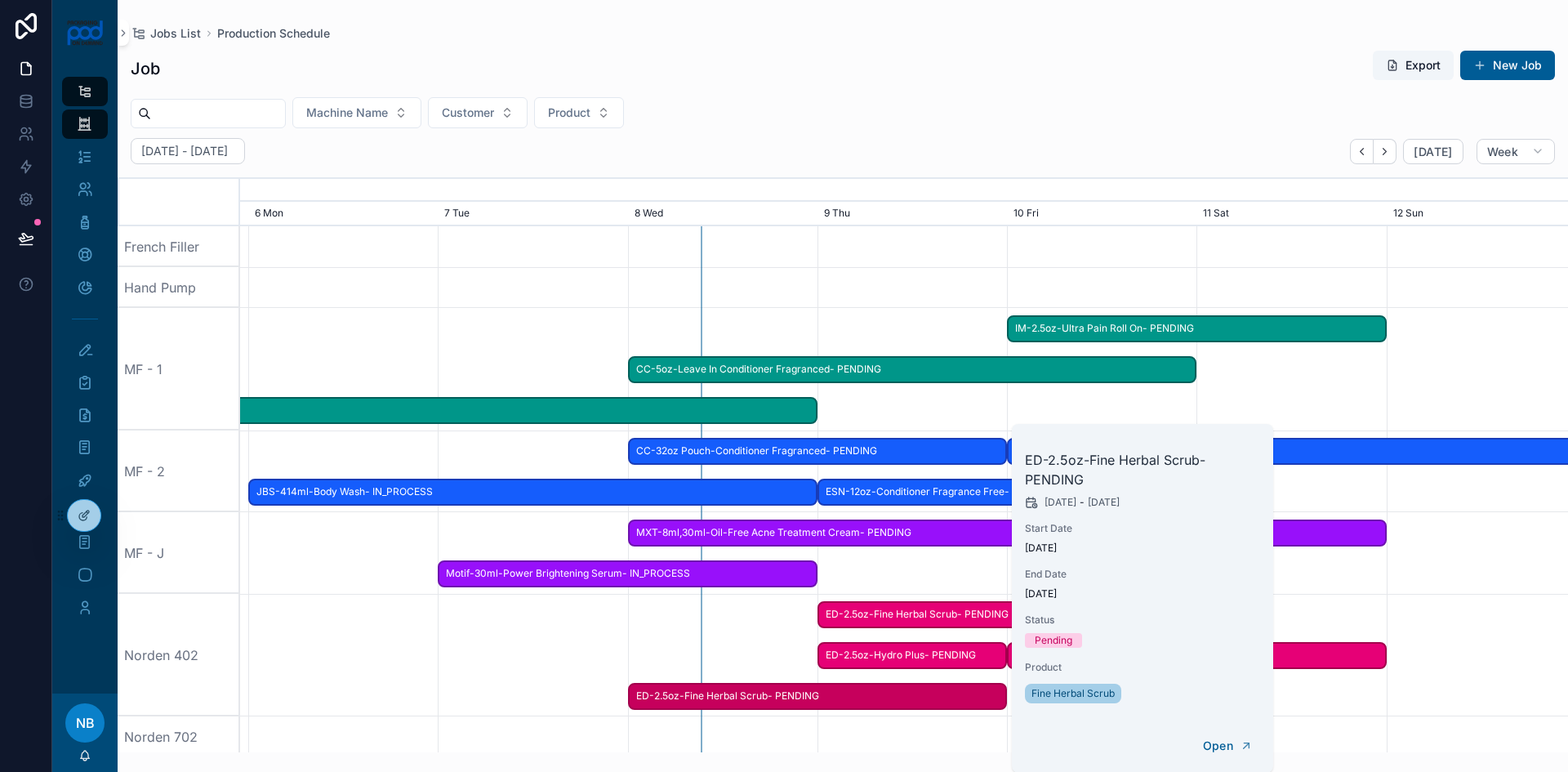
scroll to position [0, 2009]
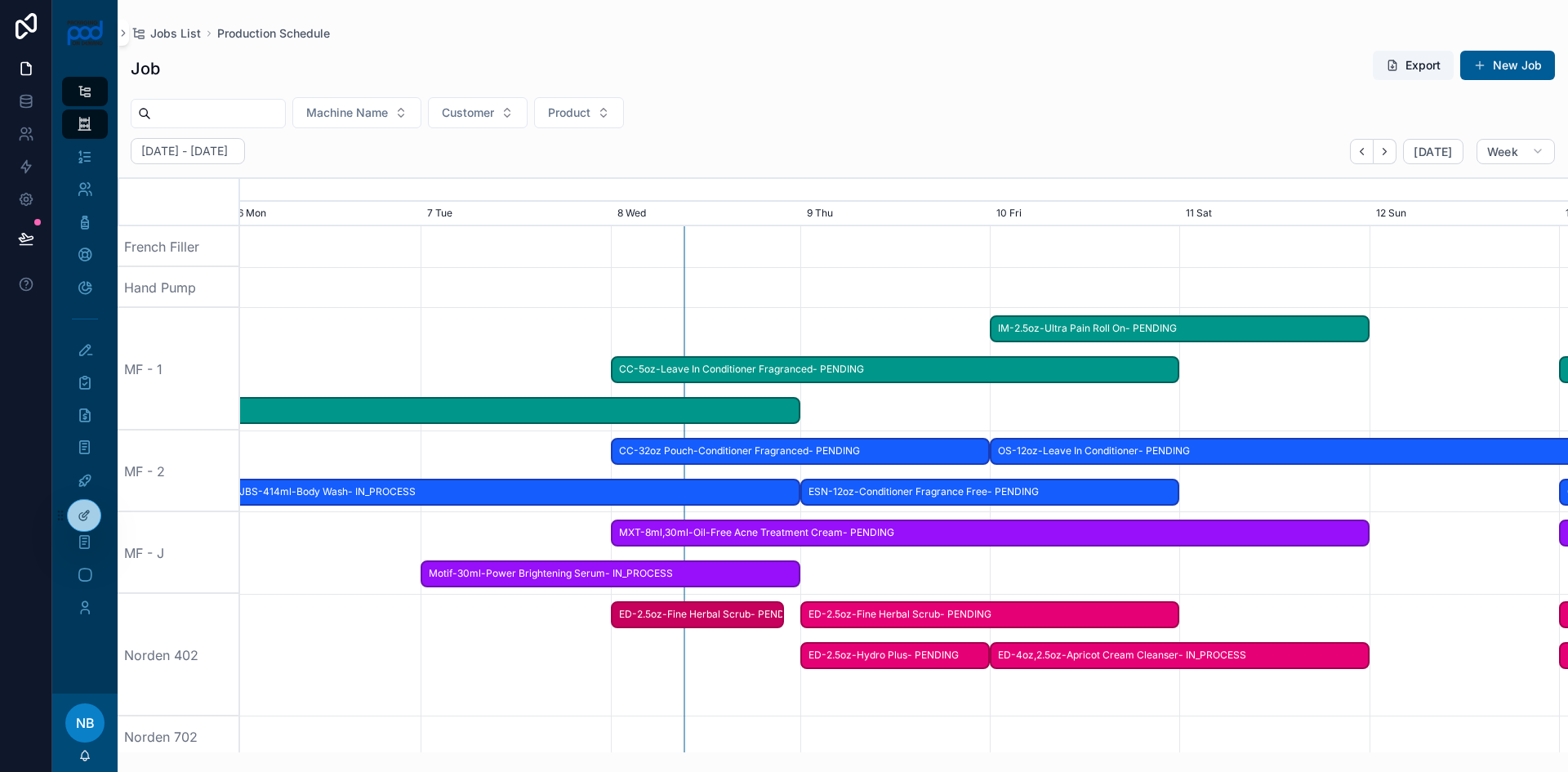
drag, startPoint x: 1000, startPoint y: 694, endPoint x: 787, endPoint y: 682, distance: 213.3
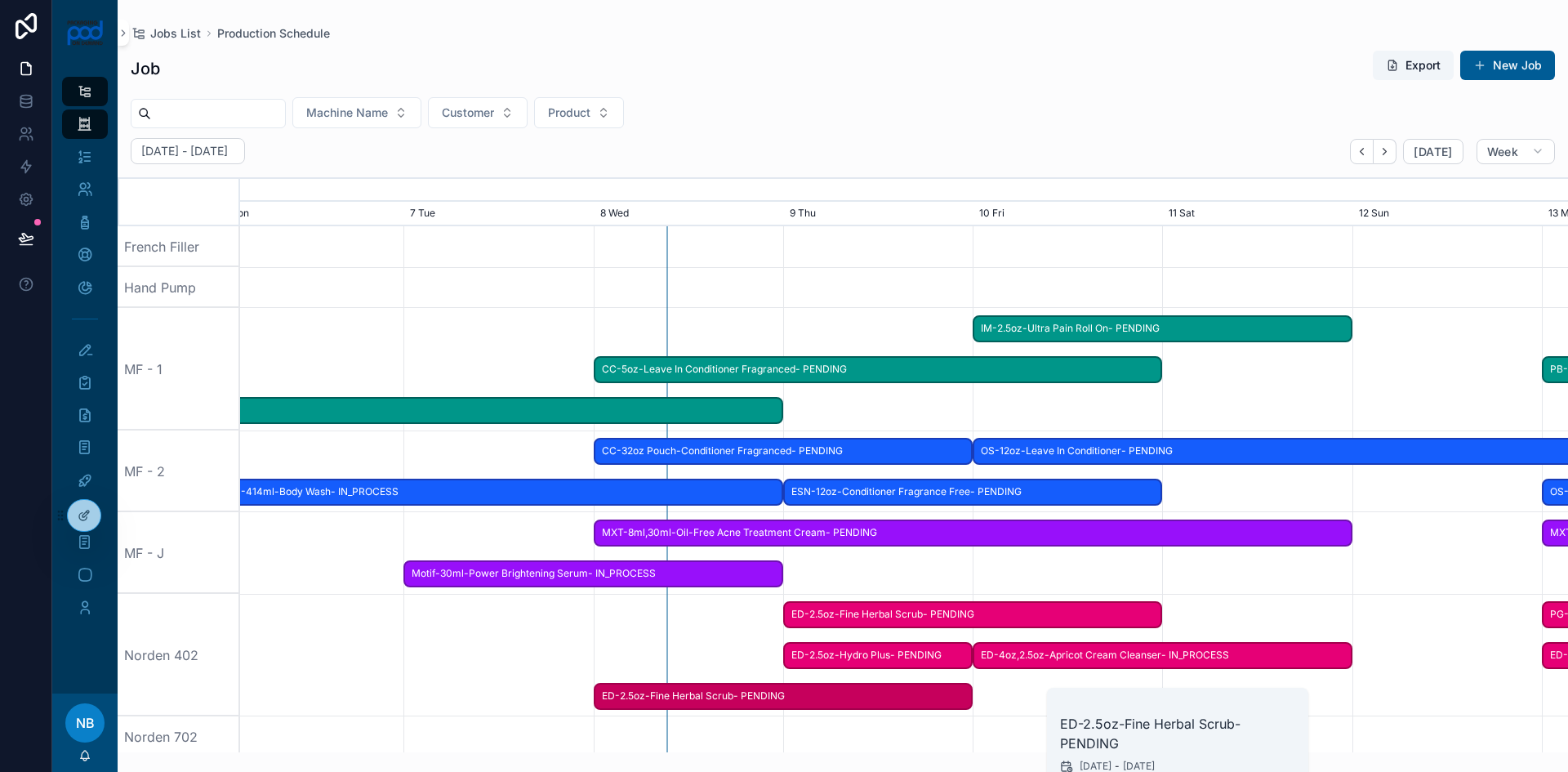
scroll to position [0, 1992]
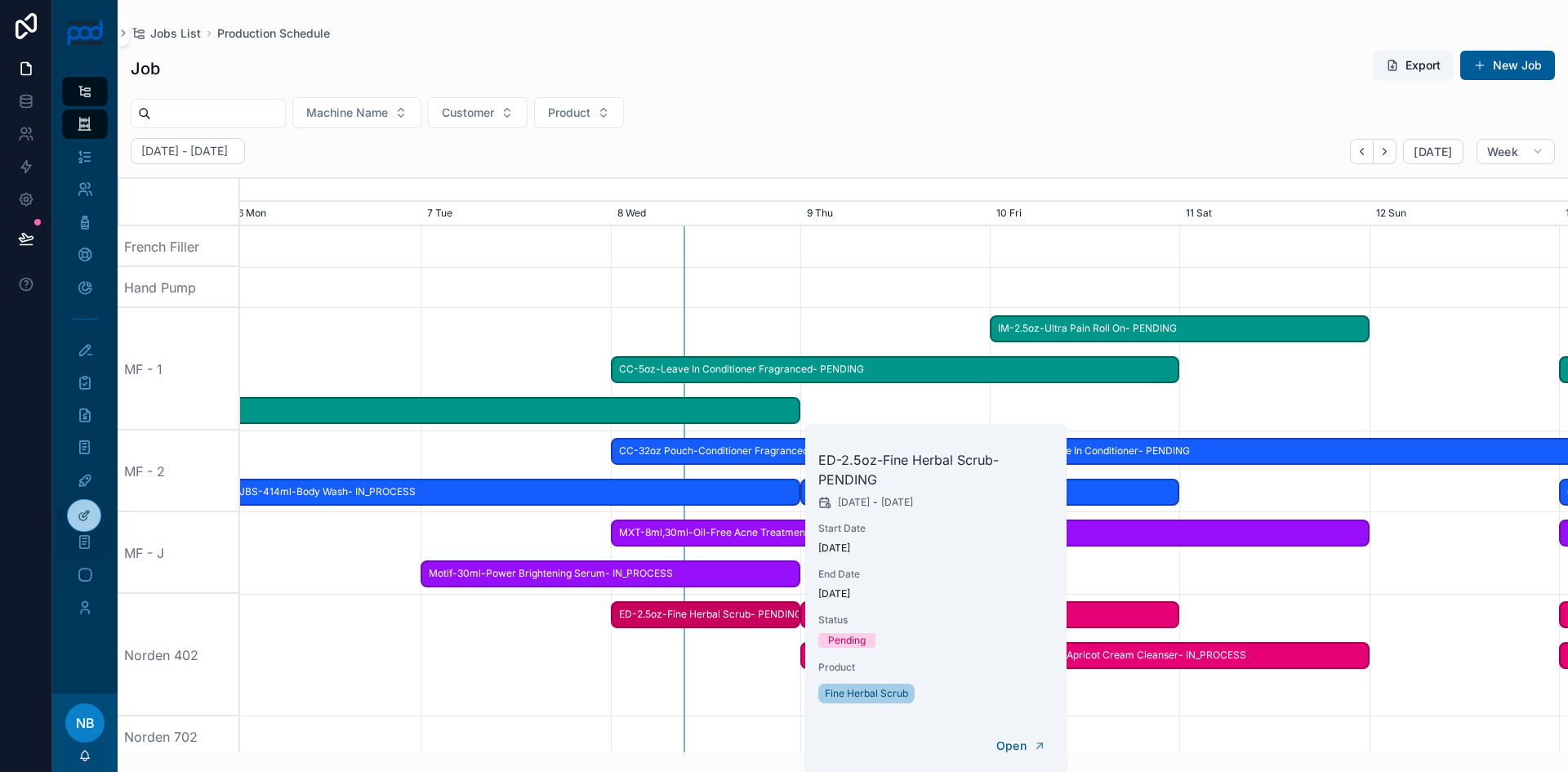
click at [803, 652] on span "ED-2.5oz-Hydro Plus- PENDING" at bounding box center [895, 655] width 187 height 27
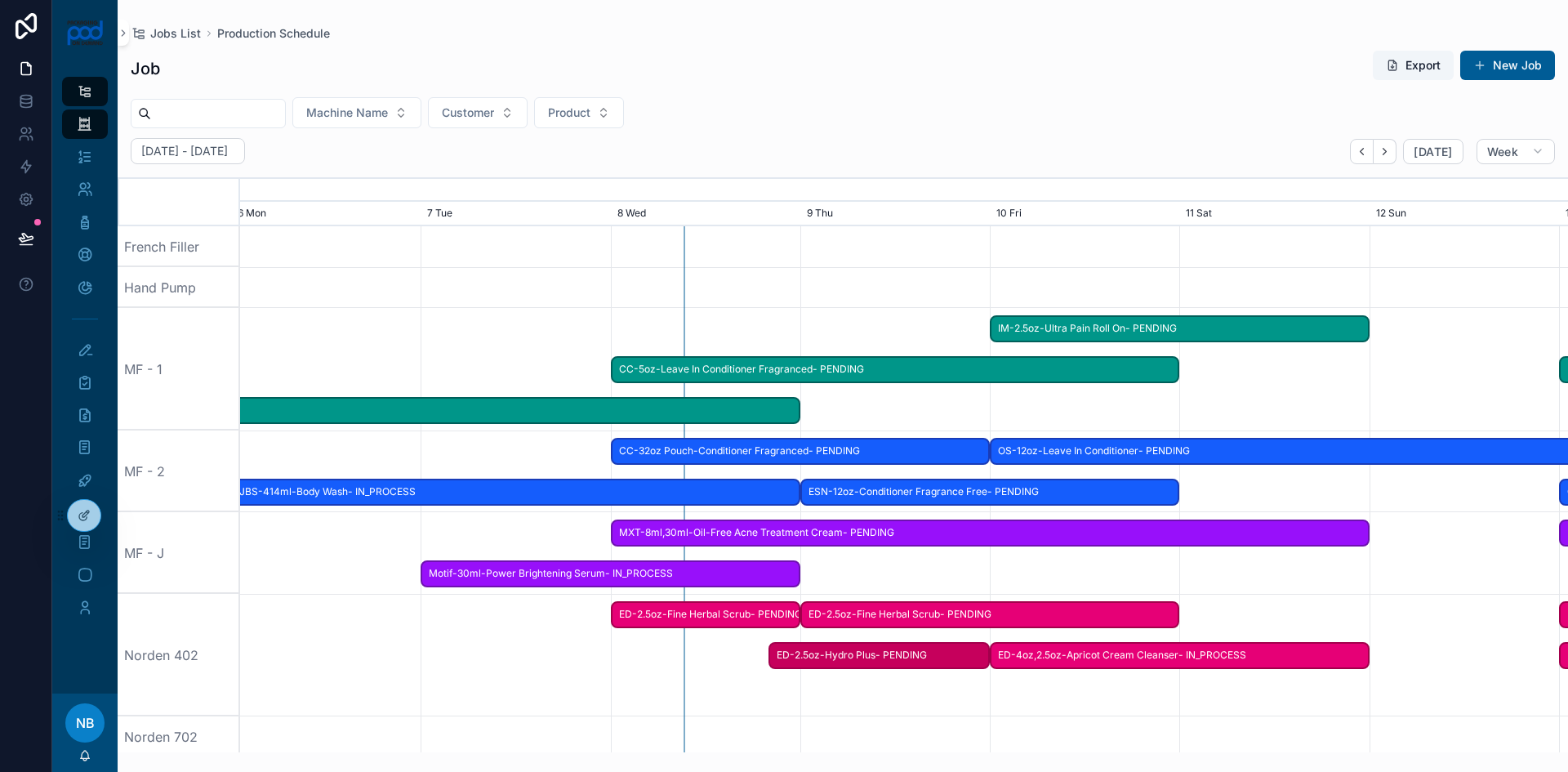
scroll to position [0, 2001]
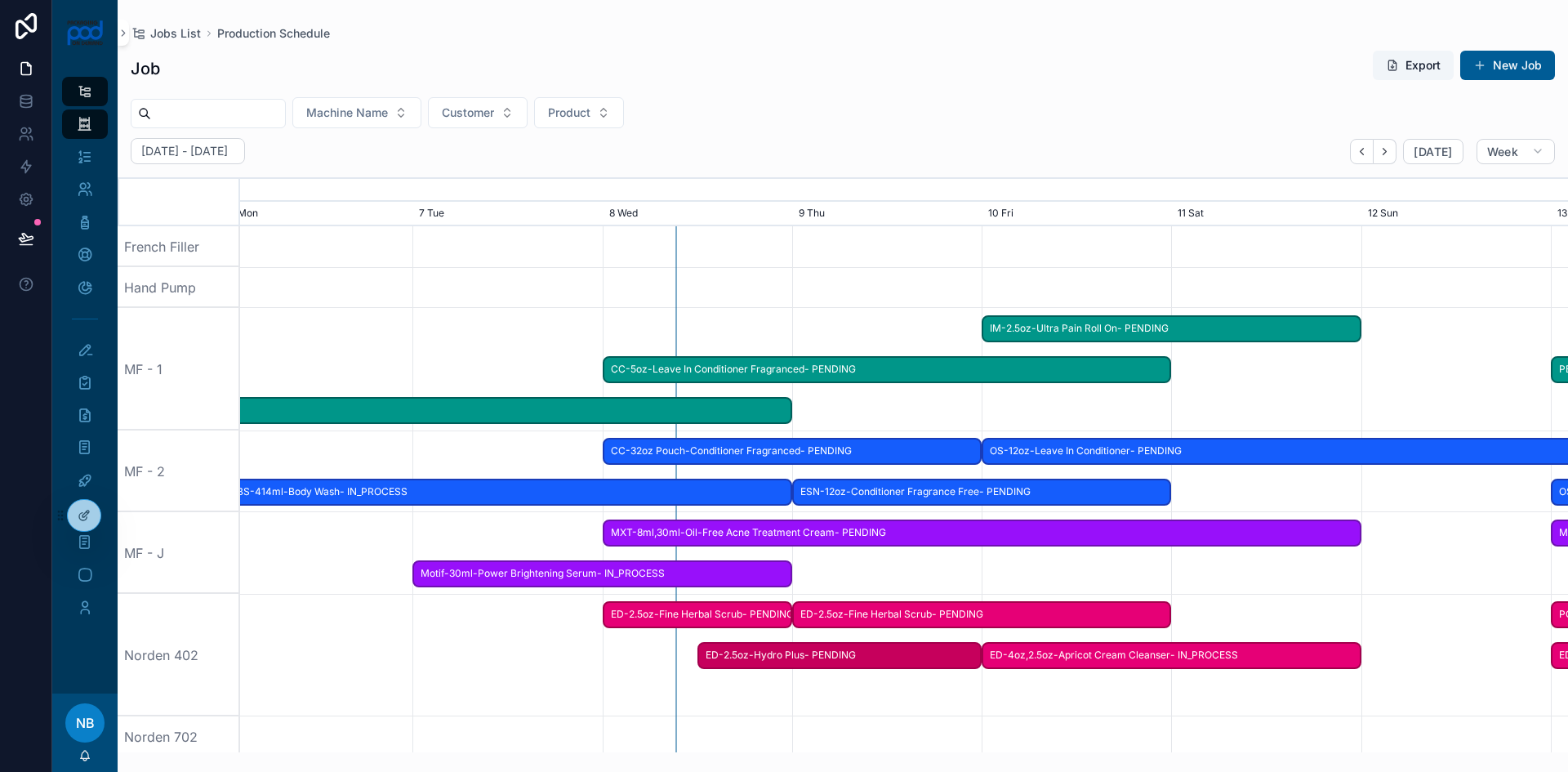
drag, startPoint x: 821, startPoint y: 661, endPoint x: 673, endPoint y: 663, distance: 148.0
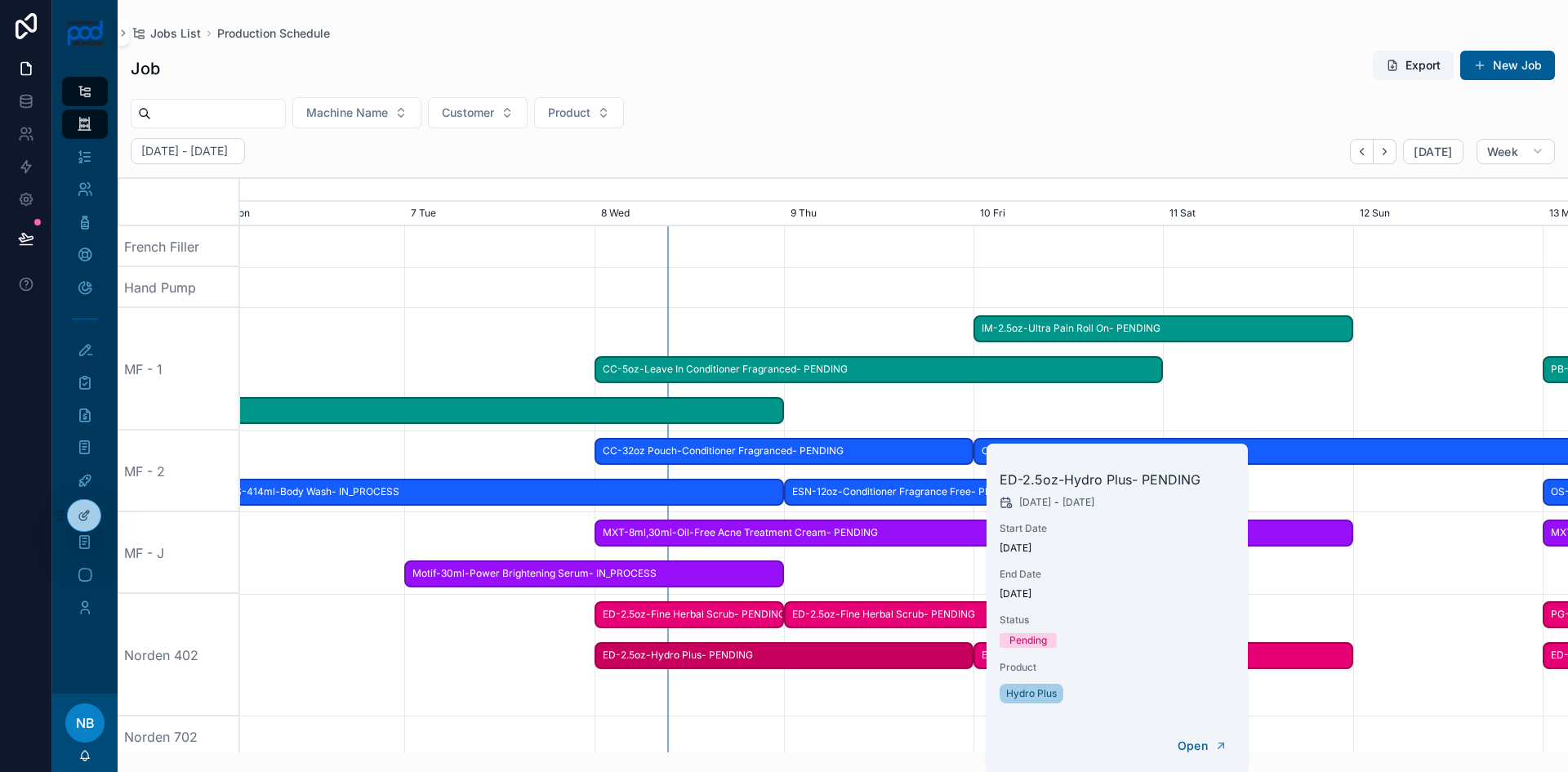
scroll to position [0, 1992]
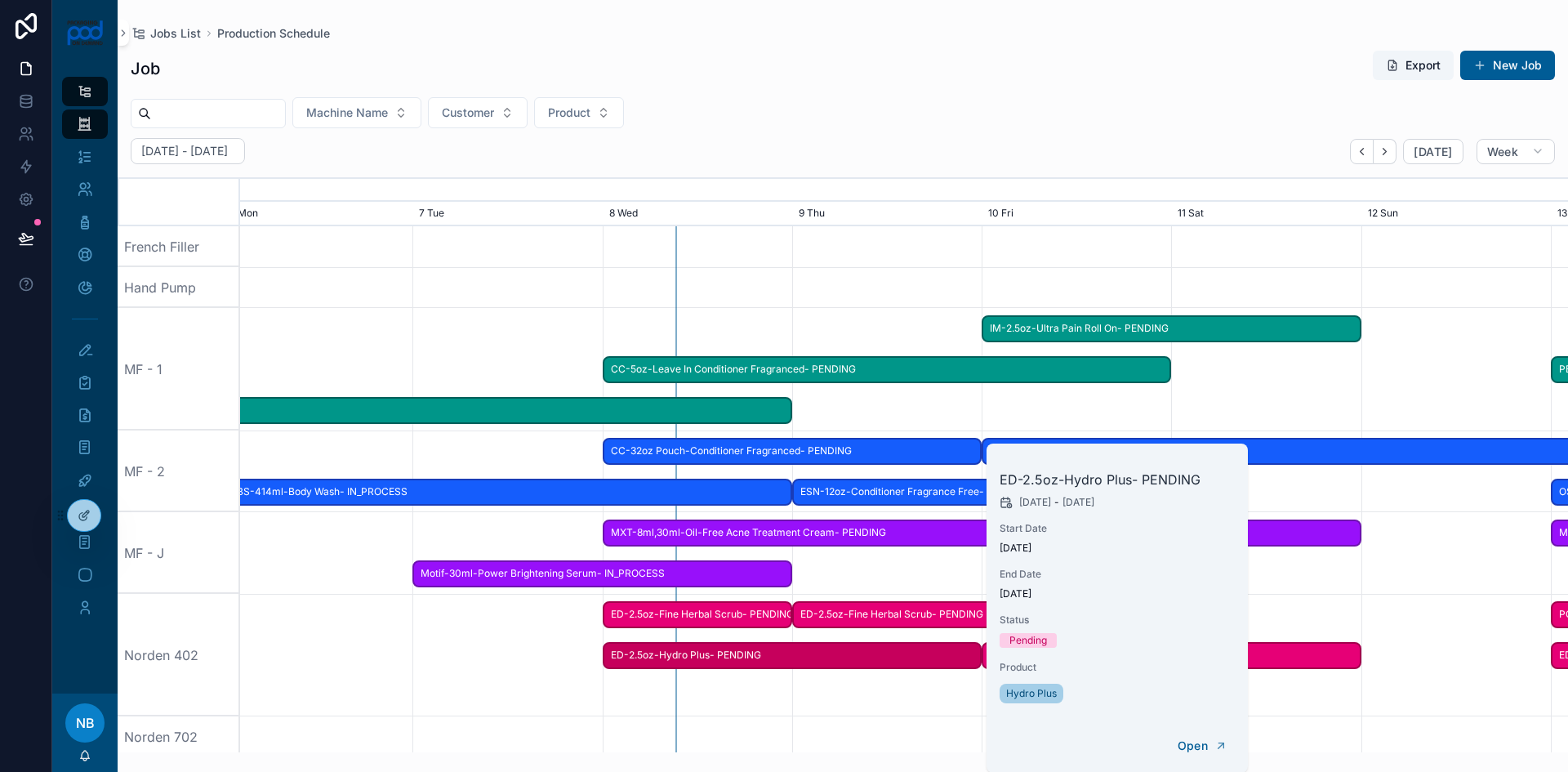
click at [772, 707] on div "scrollable content" at bounding box center [905, 655] width 5313 height 122
